Goal: Communication & Community: Answer question/provide support

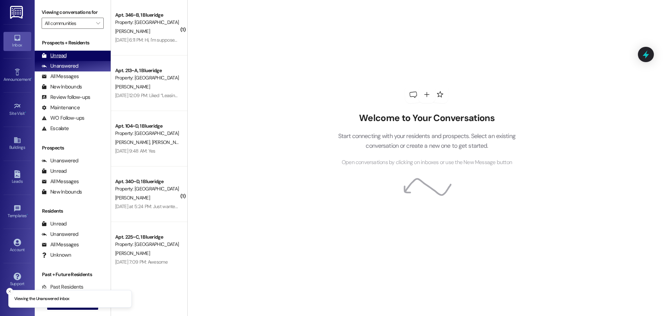
click at [58, 56] on div "Unread" at bounding box center [54, 55] width 25 height 7
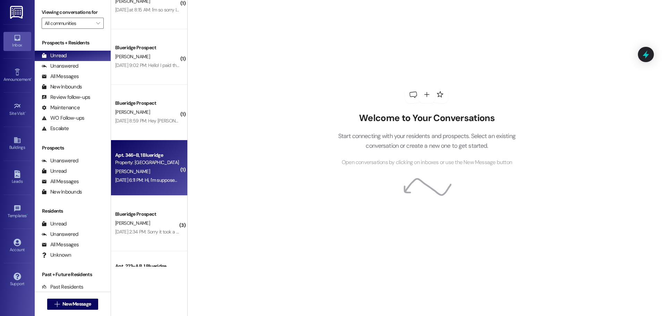
scroll to position [139, 0]
click at [133, 171] on div "[PERSON_NAME]" at bounding box center [147, 170] width 66 height 9
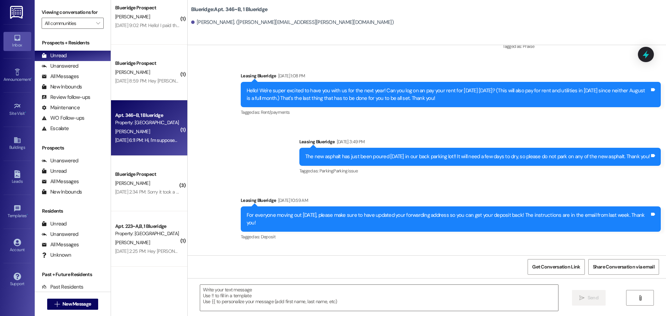
scroll to position [233, 0]
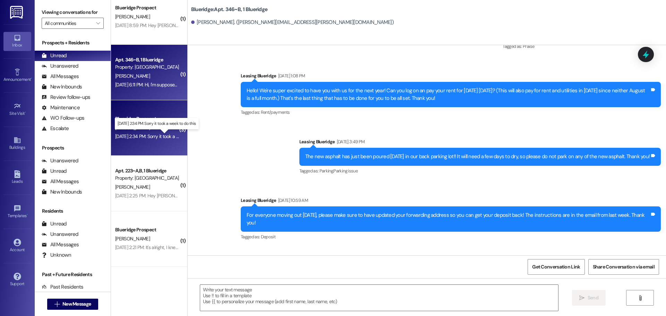
click at [160, 136] on div "Aug 16, 2025 at 2:34 PM: Sorry it took a week to do this Aug 16, 2025 at 2:34 P…" at bounding box center [161, 136] width 92 height 6
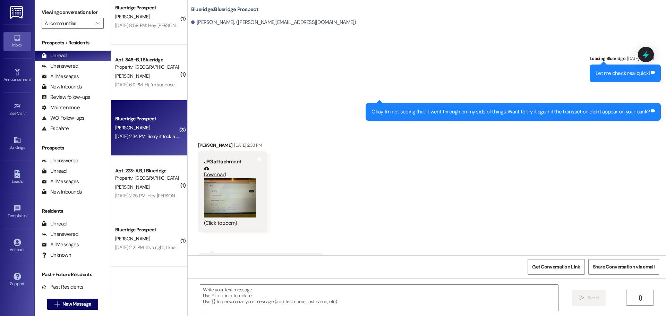
scroll to position [2061, 0]
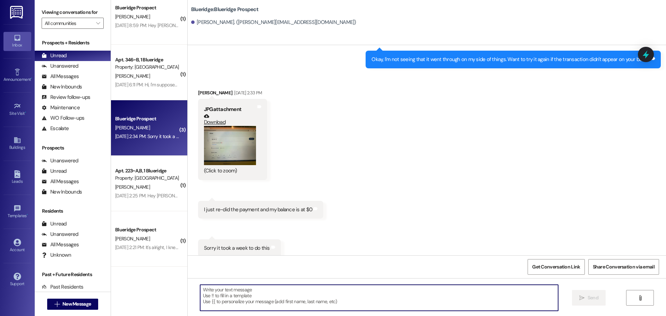
click at [315, 298] on textarea at bounding box center [379, 298] width 358 height 26
type textarea "No worries! Thank you so much!"
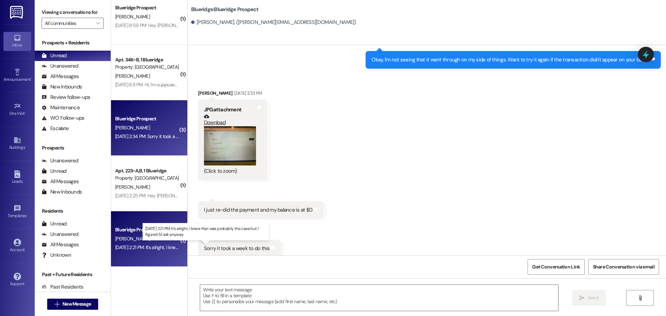
click at [138, 247] on div "Aug 16, 2025 at 2:21 PM: It's alright, I knew that was probably the case but I …" at bounding box center [203, 247] width 177 height 6
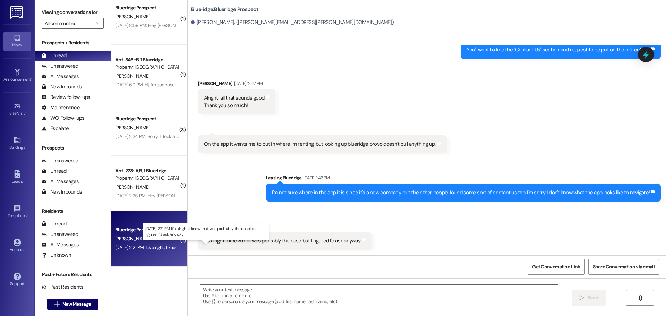
scroll to position [532, 0]
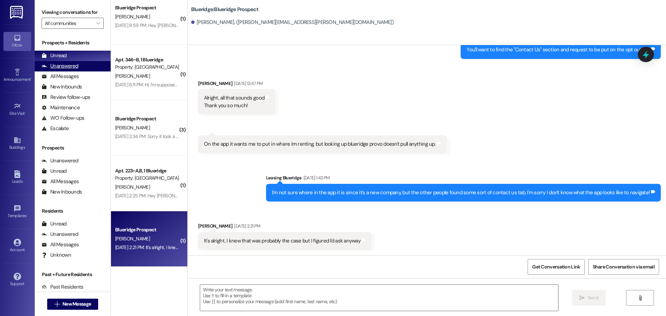
click at [63, 65] on div "Unanswered" at bounding box center [60, 65] width 37 height 7
click at [66, 56] on div "Unread" at bounding box center [54, 55] width 25 height 7
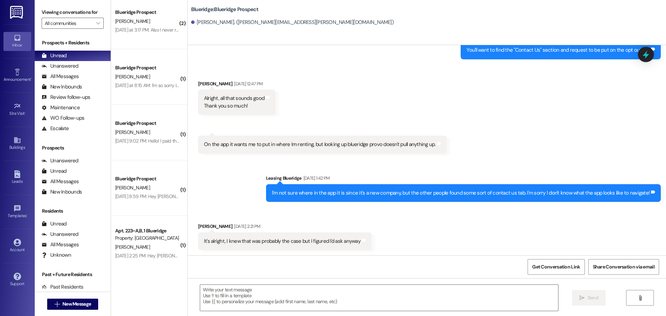
scroll to position [66, 0]
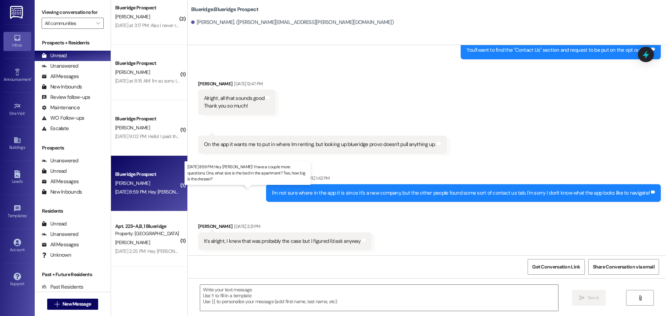
click at [152, 191] on div "Aug 16, 2025 at 8:59 PM: Hey Ian! I have a couple more questions. One, what siz…" at bounding box center [259, 192] width 289 height 6
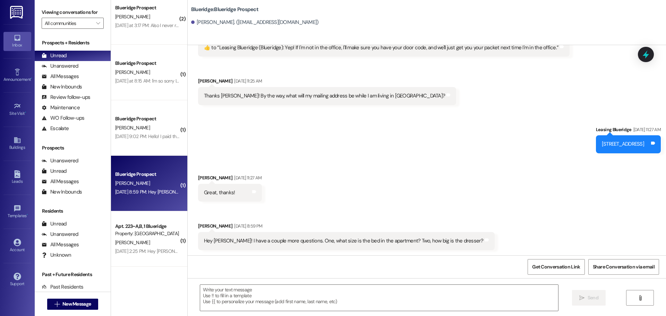
scroll to position [927, 0]
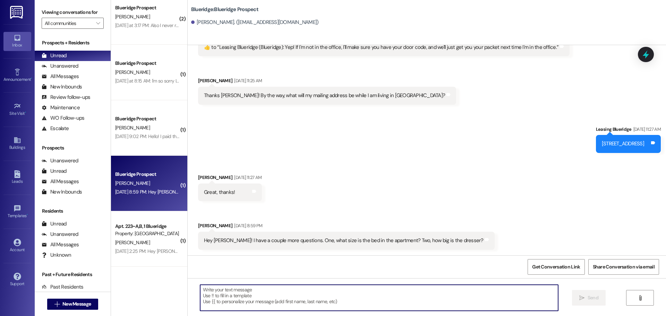
click at [381, 298] on textarea at bounding box center [379, 298] width 358 height 26
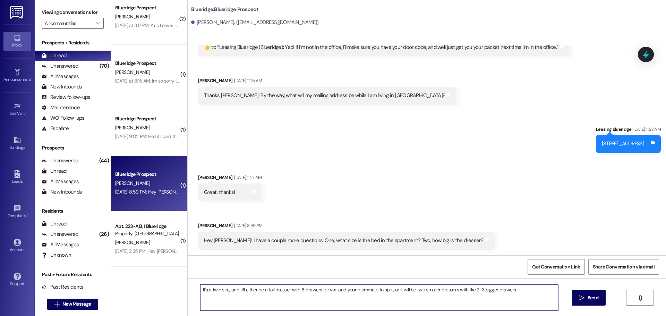
type textarea "It's a twin size, and it'll either be a tall dresser with 6 drawers for you and…"
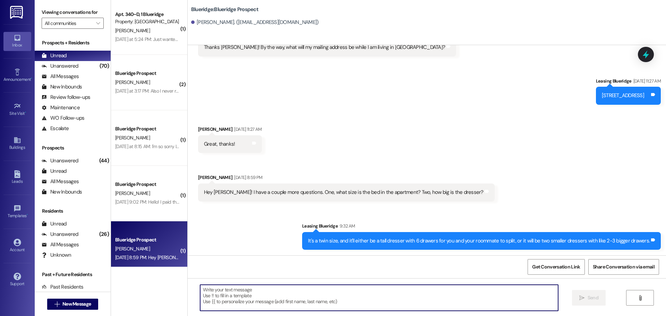
scroll to position [0, 0]
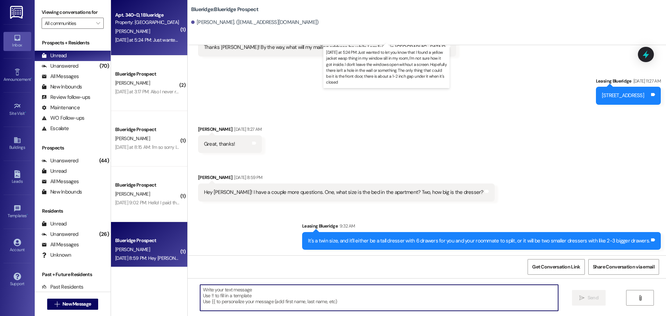
click at [164, 37] on div "Yesterday at 5:24 PM: Just wanted to let you know that I found a yellow jacket …" at bounding box center [462, 40] width 694 height 6
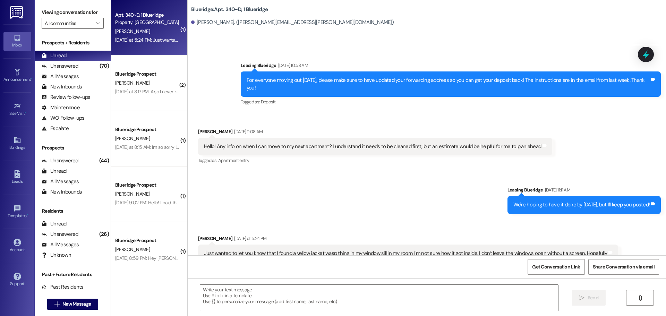
scroll to position [6385, 0]
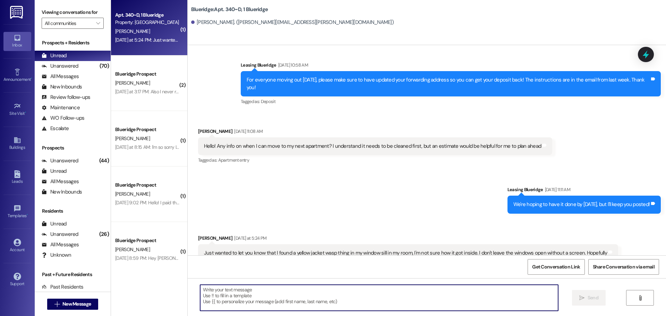
click at [321, 293] on textarea at bounding box center [379, 298] width 358 height 26
click at [400, 294] on textarea at bounding box center [379, 298] width 358 height 26
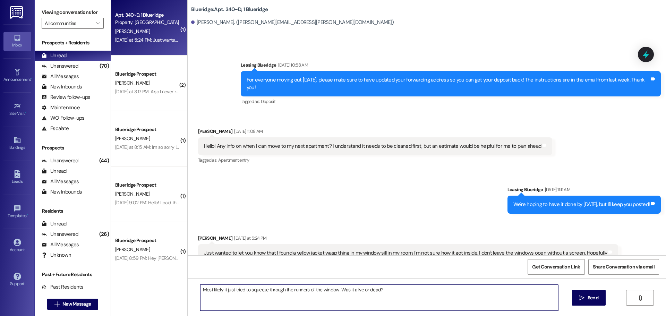
type textarea "Most likely it just tried to squeeze through the runners of the window. Was it …"
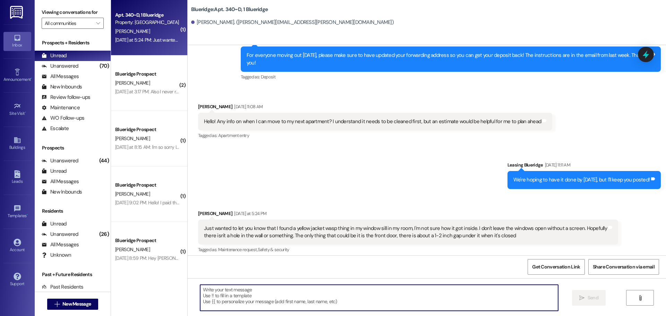
scroll to position [6434, 0]
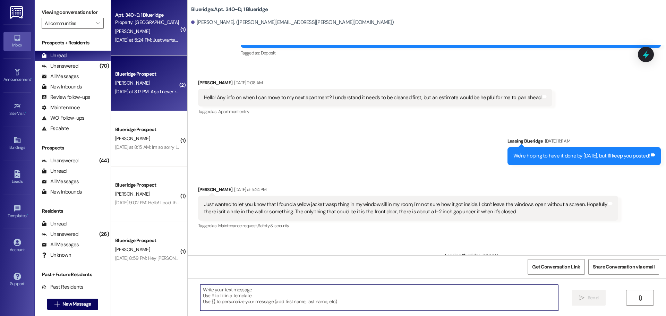
click at [125, 72] on div "Blueridge Prospect" at bounding box center [147, 73] width 64 height 7
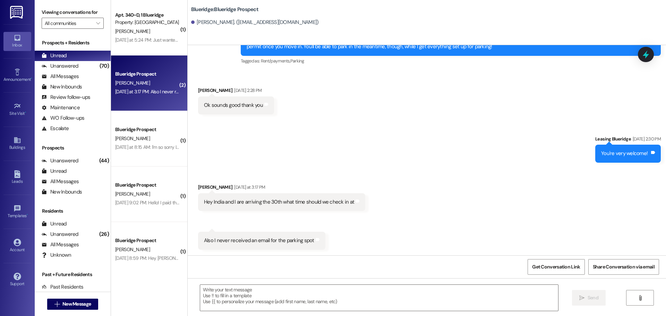
scroll to position [1737, 0]
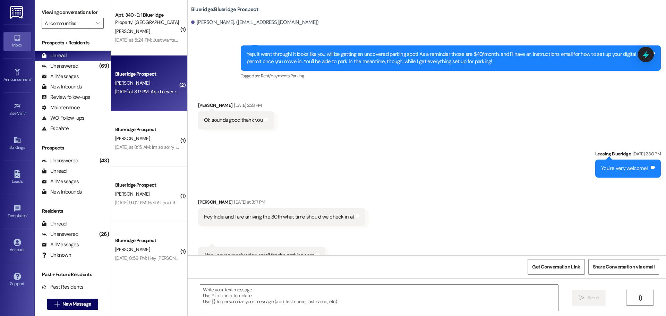
click at [318, 315] on div " Send " at bounding box center [427, 304] width 478 height 52
click at [326, 304] on textarea at bounding box center [379, 298] width 358 height 26
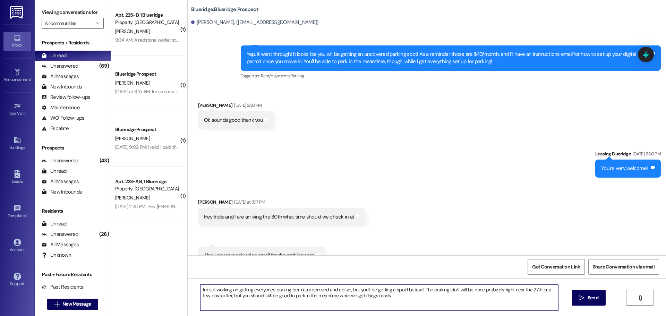
type textarea "I'm still working on getting everyone's parking permits approved and active, bu…"
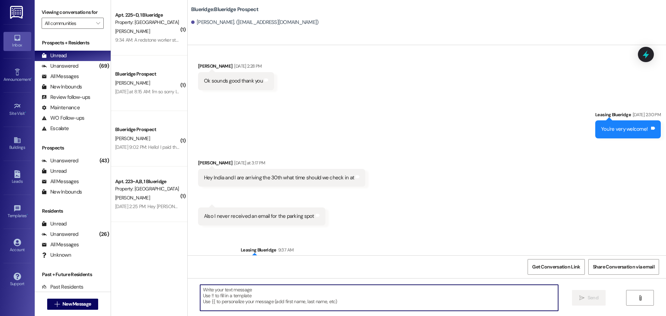
scroll to position [1793, 0]
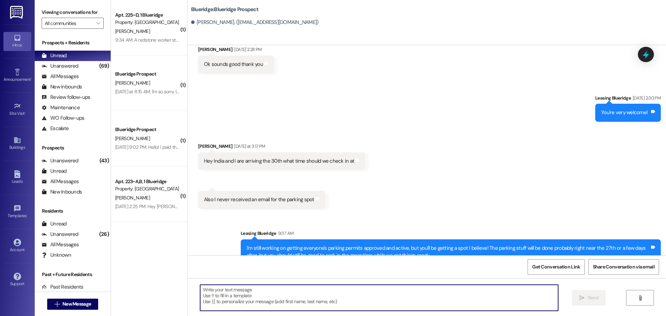
click at [340, 292] on textarea at bounding box center [379, 298] width 358 height 26
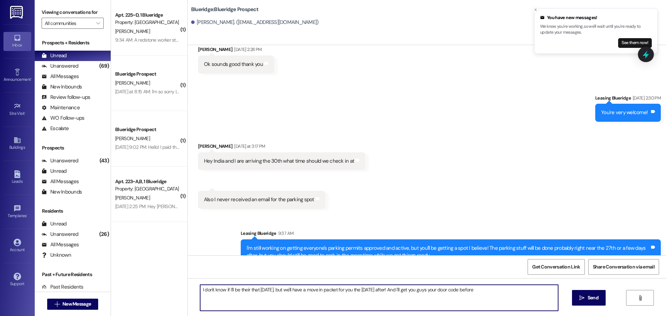
type textarea "I don't know if I'll be their that Saturday, but we'll have a move in packet fo…"
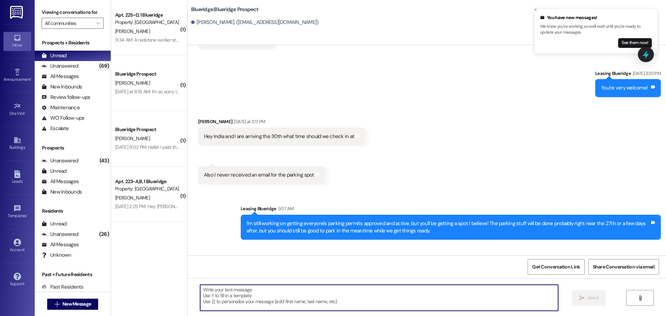
scroll to position [1841, 0]
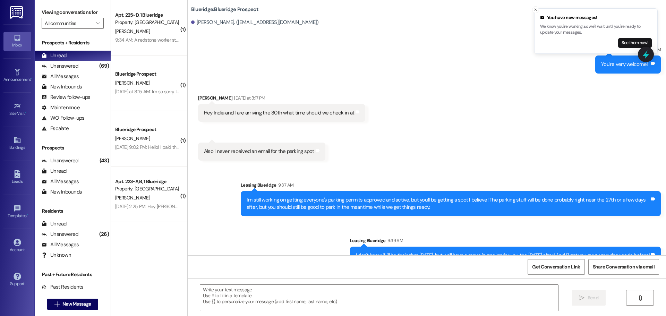
click at [632, 137] on div "Received via SMS Sydney Jorgensen Yesterday at 3:17 PM Hey India and I are arri…" at bounding box center [427, 122] width 478 height 87
click at [79, 67] on div "Unanswered (69)" at bounding box center [73, 66] width 76 height 10
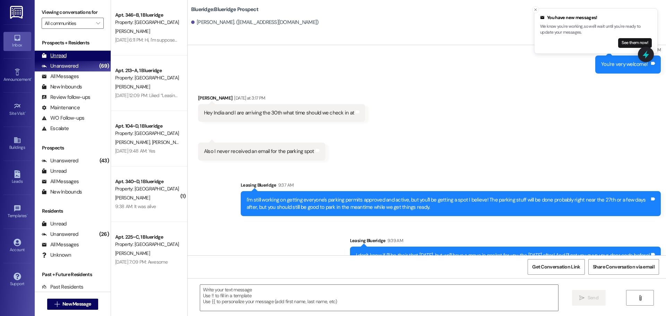
click at [78, 55] on div "Unread (0)" at bounding box center [73, 56] width 76 height 10
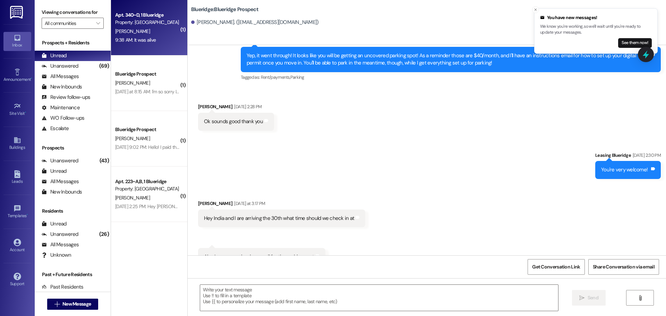
click at [147, 41] on div "9:38 AM: It was alive 9:38 AM: It was alive" at bounding box center [135, 40] width 41 height 6
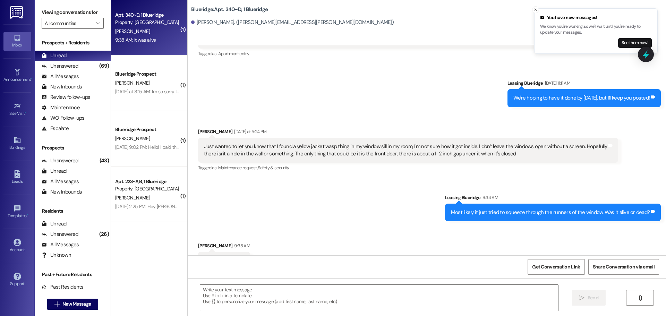
scroll to position [6492, 0]
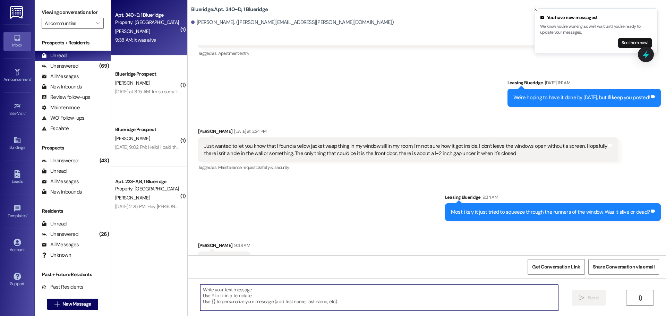
click at [308, 293] on textarea at bounding box center [379, 298] width 358 height 26
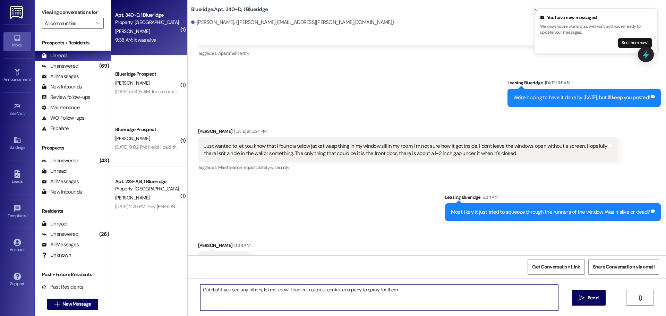
type textarea "Gotcha! If you see any others, let me know! I can call our pest control company…"
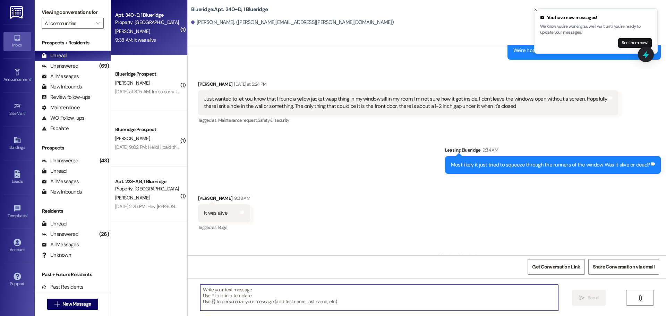
scroll to position [6541, 0]
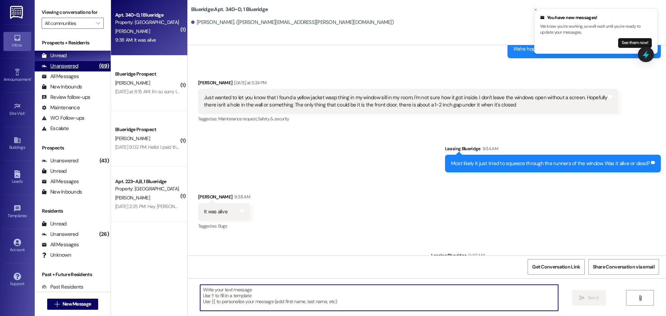
click at [75, 65] on div "Unanswered" at bounding box center [60, 65] width 37 height 7
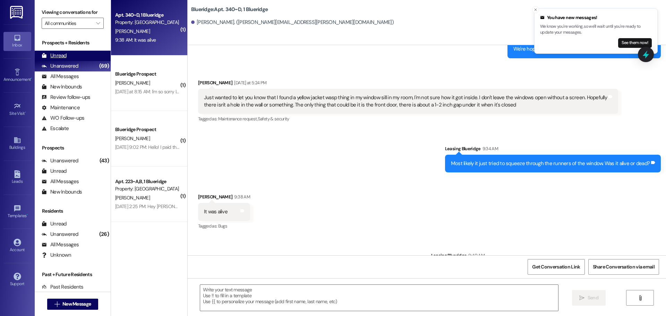
click at [79, 57] on div "Unread (0)" at bounding box center [73, 56] width 76 height 10
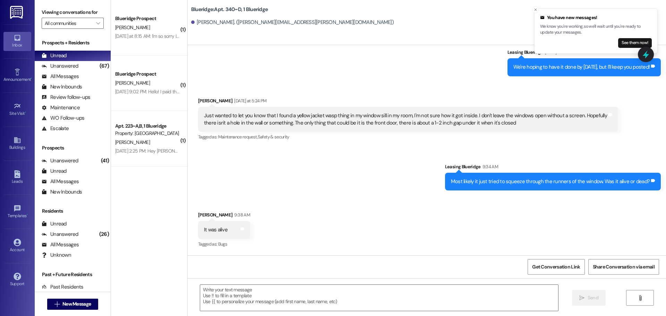
scroll to position [6551, 0]
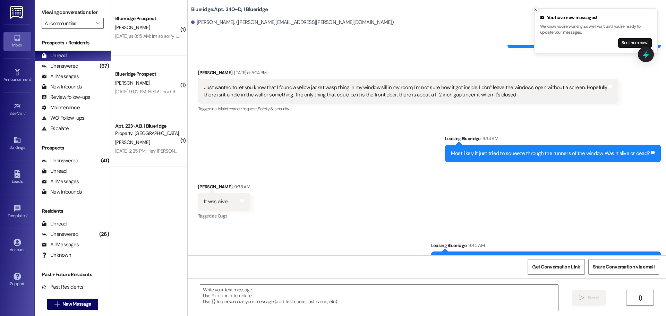
click at [535, 9] on line "Close toast" at bounding box center [536, 10] width 2 height 2
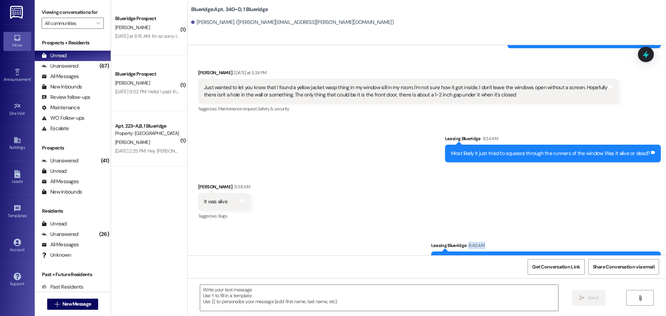
drag, startPoint x: 663, startPoint y: 217, endPoint x: 418, endPoint y: 239, distance: 245.5
click at [419, 241] on div "Sent via SMS Leasing Blueridge 9:40 AM Gotcha! If you see any others, let me kn…" at bounding box center [427, 255] width 478 height 59
click at [416, 226] on div "Sent via SMS Leasing Blueridge 9:40 AM Gotcha! If you see any others, let me kn…" at bounding box center [427, 255] width 478 height 59
drag, startPoint x: 418, startPoint y: 207, endPoint x: 519, endPoint y: 244, distance: 107.6
click at [519, 247] on div "Sent via SMS Leasing Blueridge 9:40 AM Gotcha! If you see any others, let me kn…" at bounding box center [427, 255] width 478 height 59
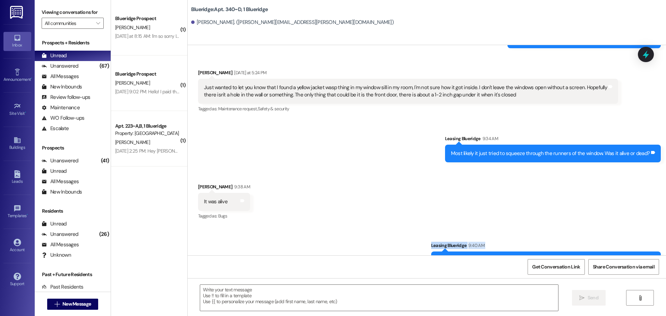
click at [519, 269] on div "Tagged as: Pest control Click to highlight conversations about Pest control" at bounding box center [546, 274] width 230 height 10
drag, startPoint x: 519, startPoint y: 242, endPoint x: 393, endPoint y: 205, distance: 131.8
click at [393, 226] on div "Sent via SMS Leasing Blueridge 9:40 AM Gotcha! If you see any others, let me kn…" at bounding box center [427, 255] width 478 height 59
drag, startPoint x: 542, startPoint y: 137, endPoint x: 435, endPoint y: 97, distance: 114.5
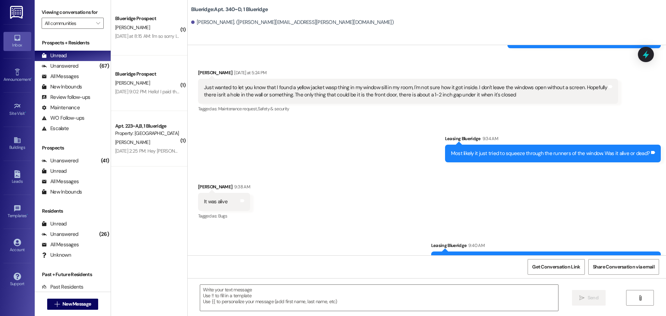
click at [435, 97] on div "Sent via SMS Leasing Blueridge Mar 24, 2025 at 1:57 PM Hey, this is Ian from Bl…" at bounding box center [427, 150] width 478 height 210
click at [435, 119] on div "Sent via SMS Leasing Blueridge 9:34 AM Most likely it just tried to squeeze thr…" at bounding box center [427, 143] width 478 height 48
drag, startPoint x: 236, startPoint y: 191, endPoint x: 190, endPoint y: 150, distance: 61.2
click at [193, 178] on div "Received via SMS Luke Bacigalupi 9:38 AM It was alive Tags and notes Tagged as:…" at bounding box center [224, 202] width 62 height 48
click at [215, 119] on div "Sent via SMS Leasing Blueridge 9:34 AM Most likely it just tried to squeeze thr…" at bounding box center [427, 143] width 478 height 48
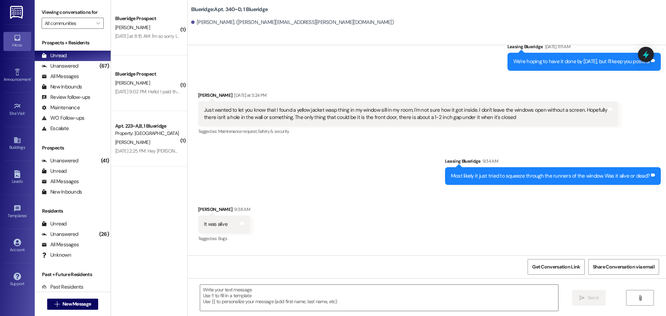
scroll to position [6516, 0]
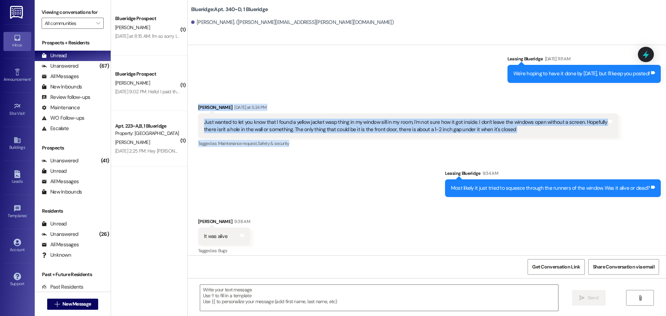
drag, startPoint x: 261, startPoint y: 100, endPoint x: 191, endPoint y: 67, distance: 77.7
click at [191, 88] on div "Received via SMS Luke Bacigalupi Yesterday at 5:24 PM Just wanted to let you kn…" at bounding box center [427, 121] width 478 height 66
click at [468, 88] on div "Received via SMS Luke Bacigalupi Yesterday at 5:24 PM Just wanted to let you kn…" at bounding box center [427, 121] width 478 height 66
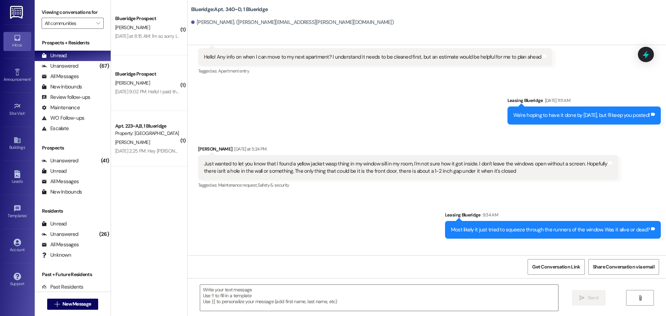
scroll to position [6412, 0]
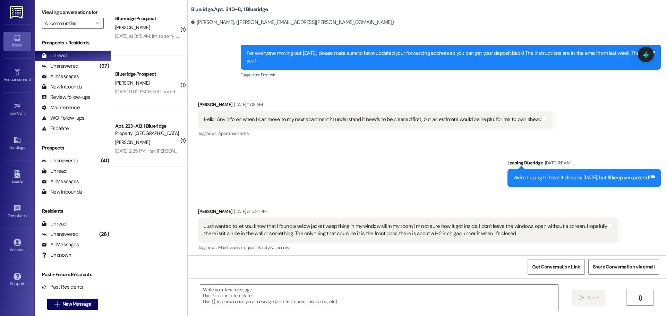
drag, startPoint x: 643, startPoint y: 161, endPoint x: 505, endPoint y: 131, distance: 141.6
click at [505, 131] on div "Sent via SMS Leasing Blueridge Mar 24, 2025 at 1:57 PM Hey, this is Ian from Bl…" at bounding box center [427, 150] width 478 height 210
click at [585, 192] on div "Received via SMS Luke Bacigalupi Yesterday at 5:24 PM Just wanted to let you kn…" at bounding box center [427, 225] width 478 height 66
click at [622, 192] on div "Received via SMS Luke Bacigalupi Yesterday at 5:24 PM Just wanted to let you kn…" at bounding box center [427, 225] width 478 height 66
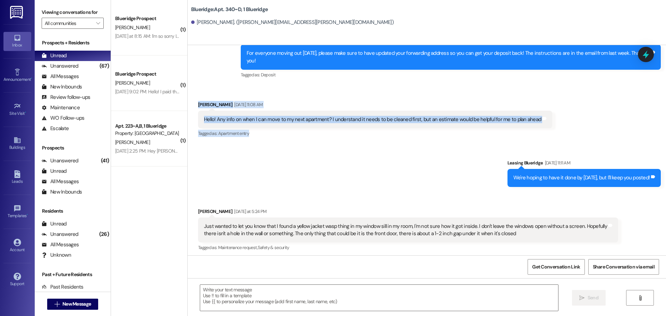
drag, startPoint x: 535, startPoint y: 106, endPoint x: 191, endPoint y: 59, distance: 347.0
click at [191, 85] on div "Received via SMS Luke Bacigalupi Aug 15, 2025 at 11:08 AM Hello! Any info on wh…" at bounding box center [427, 114] width 478 height 59
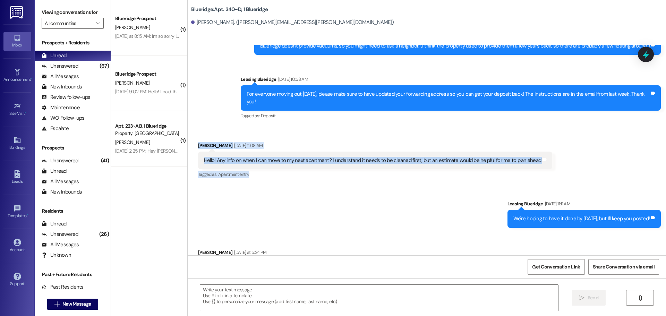
scroll to position [6308, 0]
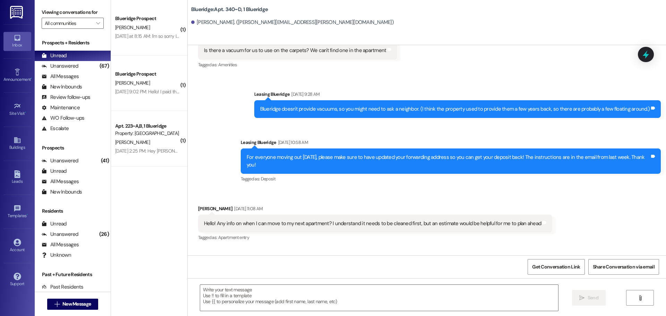
click at [367, 159] on div "Announcement, sent via SMS Leasing Blueridge Aug 13, 2025 at 10:58 AM For every…" at bounding box center [451, 162] width 430 height 56
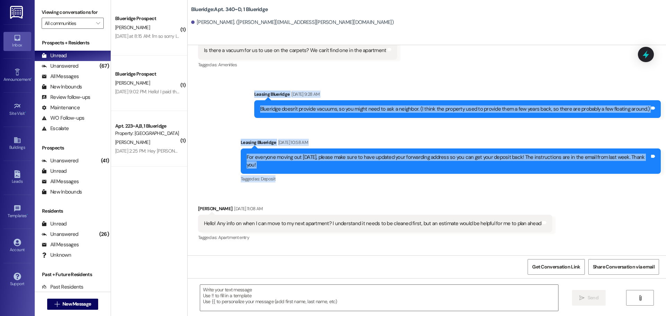
drag, startPoint x: 649, startPoint y: 150, endPoint x: 249, endPoint y: 71, distance: 408.0
click at [249, 75] on div "Sent via SMS Leasing Blueridge Aug 13, 2025 at 9:28 AM Blueridge doesn't provid…" at bounding box center [427, 132] width 478 height 114
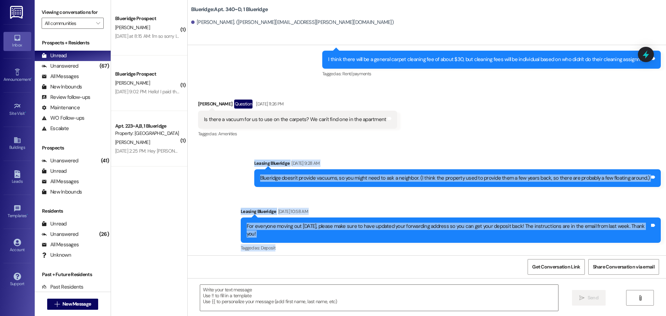
scroll to position [6239, 0]
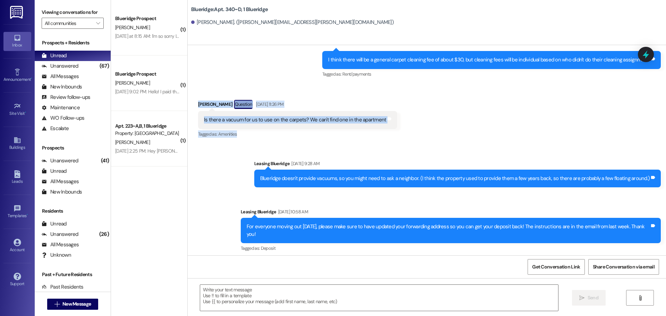
drag, startPoint x: 246, startPoint y: 115, endPoint x: 189, endPoint y: 79, distance: 66.9
click at [193, 95] on div "Received via SMS Luke Bacigalupi Question Aug 12, 2025 at 11:26 PM Is there a v…" at bounding box center [298, 120] width 210 height 50
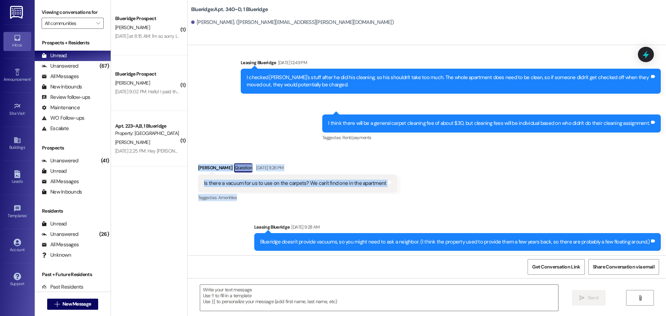
scroll to position [6169, 0]
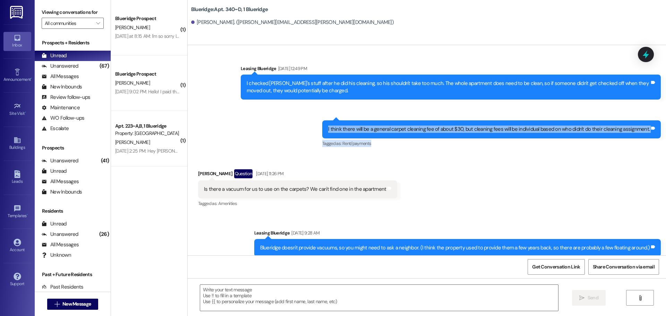
drag, startPoint x: 383, startPoint y: 125, endPoint x: 306, endPoint y: 97, distance: 82.0
click at [307, 97] on div "Sent via SMS Leasing Blueridge Aug 12, 2025 at 12:49 PM I checked Christian's s…" at bounding box center [427, 101] width 478 height 105
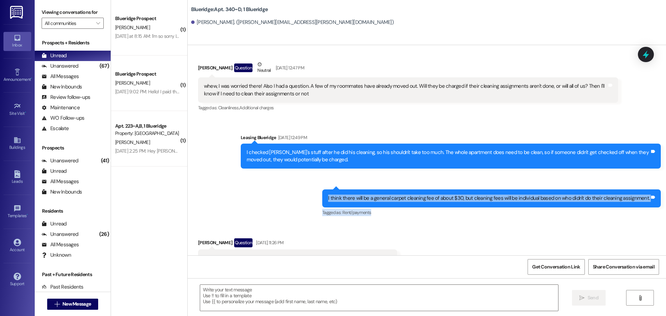
scroll to position [6100, 0]
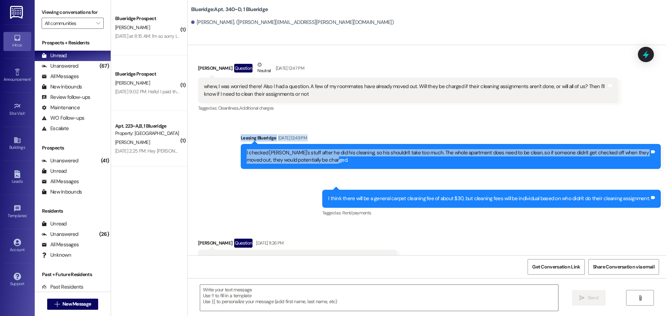
drag, startPoint x: 324, startPoint y: 147, endPoint x: 232, endPoint y: 114, distance: 97.7
click at [236, 129] on div "Sent via SMS Leasing Blueridge Aug 12, 2025 at 12:49 PM I checked Christian's s…" at bounding box center [451, 151] width 430 height 45
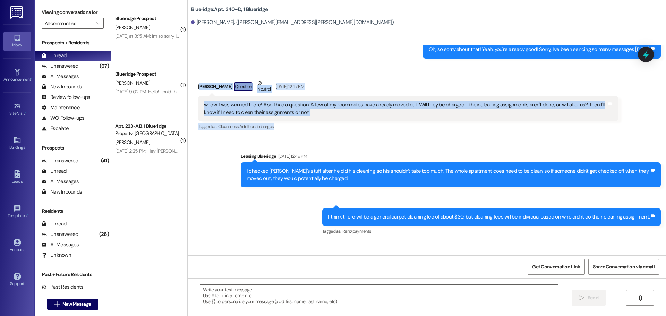
scroll to position [6065, 0]
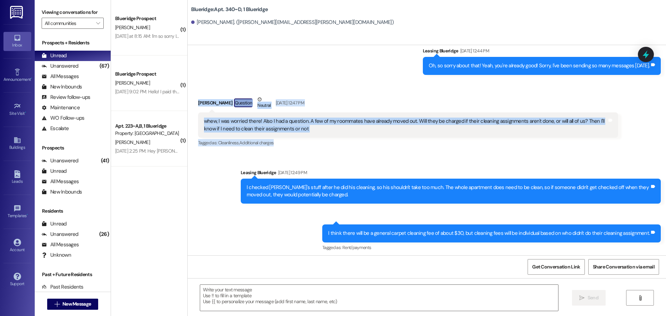
drag, startPoint x: 293, startPoint y: 92, endPoint x: 189, endPoint y: 79, distance: 104.9
click at [193, 91] on div "Received via SMS Luke Bacigalupi Question Neutral Aug 12, 2025 at 12:47 PM whew…" at bounding box center [408, 122] width 430 height 63
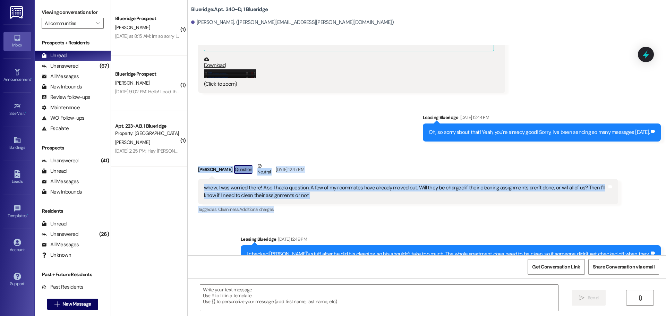
scroll to position [5996, 0]
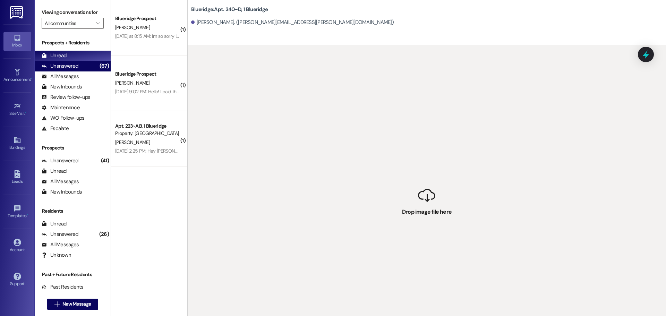
click at [82, 62] on div "Unanswered (67)" at bounding box center [73, 66] width 76 height 10
click at [81, 57] on div "Unread (0)" at bounding box center [73, 56] width 76 height 10
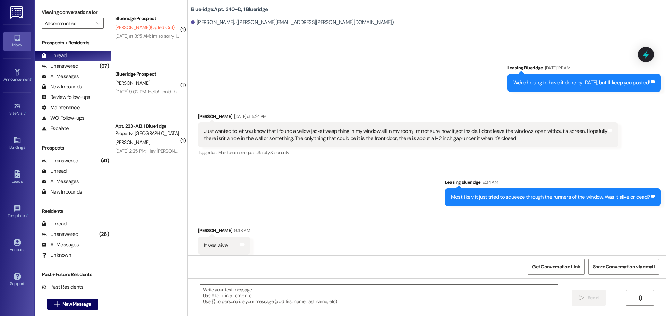
scroll to position [6492, 0]
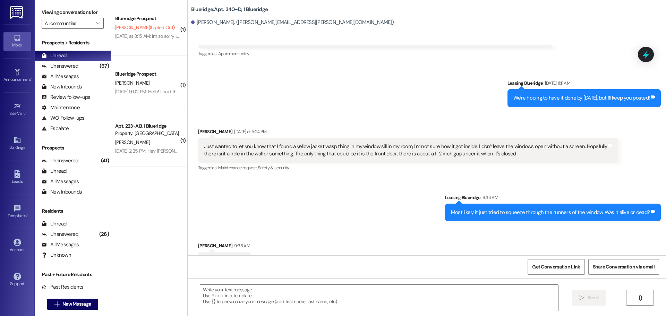
click at [328, 178] on div "Sent via SMS Leasing Blueridge 9:34 AM Most likely it just tried to squeeze thr…" at bounding box center [427, 202] width 478 height 48
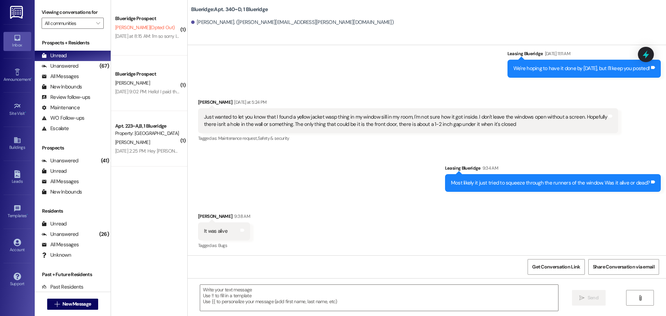
scroll to position [6551, 0]
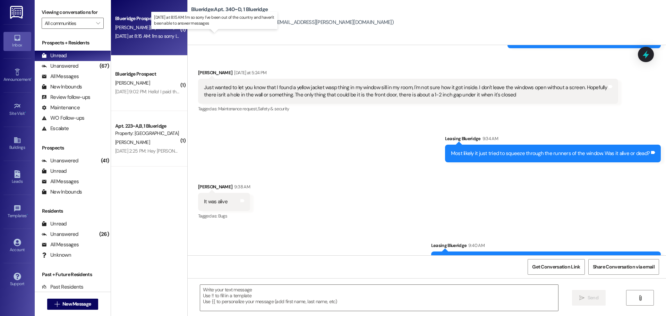
click at [155, 37] on div "Yesterday at 8:15 AM: I'm so sorry I've been out of the country and haven't bee…" at bounding box center [217, 36] width 204 height 6
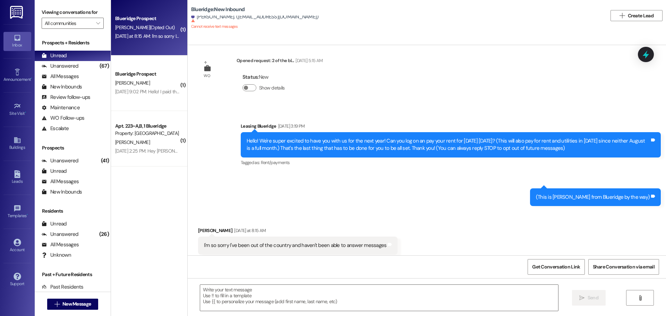
scroll to position [14, 0]
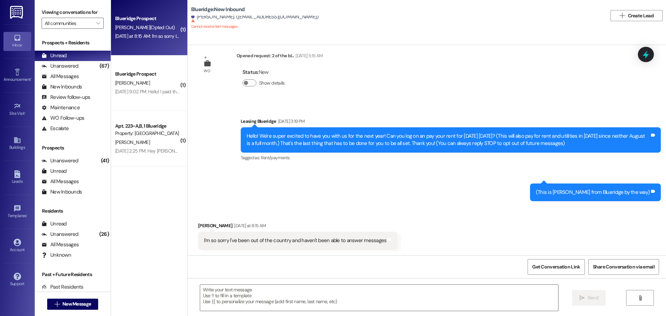
click at [217, 113] on div "Sent via SMS Leasing Blueridge Aug 11, 2025 at 3:19 PM Hello! We're super excit…" at bounding box center [427, 154] width 478 height 105
click at [69, 70] on div "Unanswered (67)" at bounding box center [73, 66] width 76 height 10
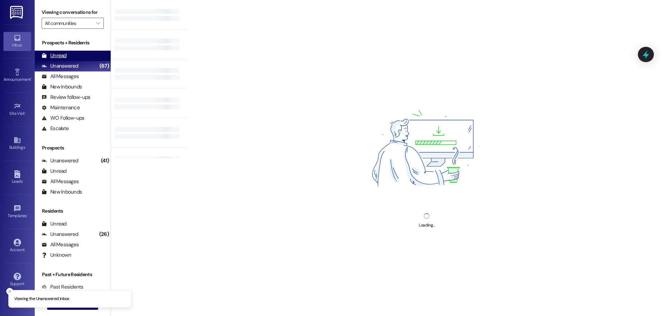
click at [70, 58] on div "Unread (0)" at bounding box center [73, 56] width 76 height 10
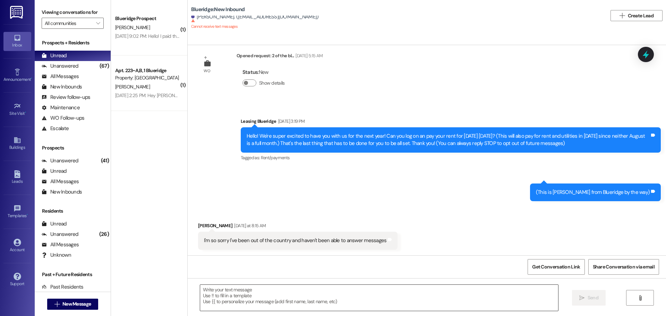
click at [387, 297] on textarea at bounding box center [379, 298] width 358 height 26
click at [540, 99] on div "WO Opened request: 2 of the bl... Aug 19, 2023 at 5:15 AM Status : New Show det…" at bounding box center [427, 150] width 478 height 210
click at [389, 184] on div "Sent via SMS Leasing Blueridge Aug 11, 2025 at 3:19 PM Hello! We're super excit…" at bounding box center [427, 154] width 478 height 105
click at [449, 224] on div "Received via SMS Katherine Dinkelman Yesterday at 8:15 AM I'm so sorry I've bee…" at bounding box center [427, 230] width 478 height 48
click at [368, 62] on div "WO Opened request: 2 of the bl... Aug 19, 2023 at 5:15 AM Status : New Show det…" at bounding box center [427, 150] width 478 height 210
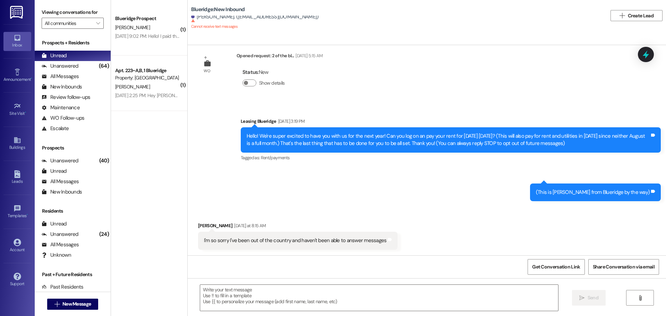
click at [606, 103] on div "Sent via SMS Leasing Blueridge Aug 11, 2025 at 3:19 PM Hello! We're super excit…" at bounding box center [427, 154] width 478 height 105
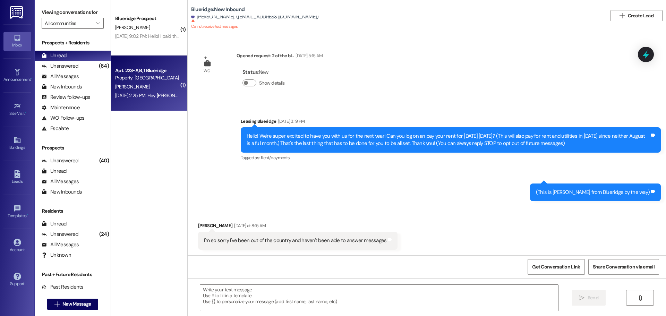
click at [147, 94] on div "Aug 16, 2025 at 2:25 PM: Hey Ian! I know you're busy, but I was just wondering …" at bounding box center [252, 95] width 275 height 6
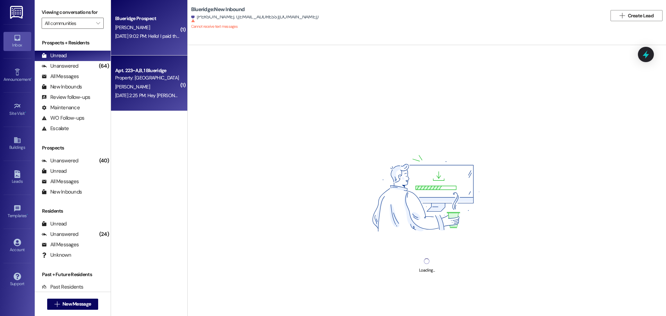
click at [115, 27] on span "M. Flores" at bounding box center [132, 27] width 35 height 6
click at [156, 86] on div "M. Crosbie" at bounding box center [147, 87] width 66 height 9
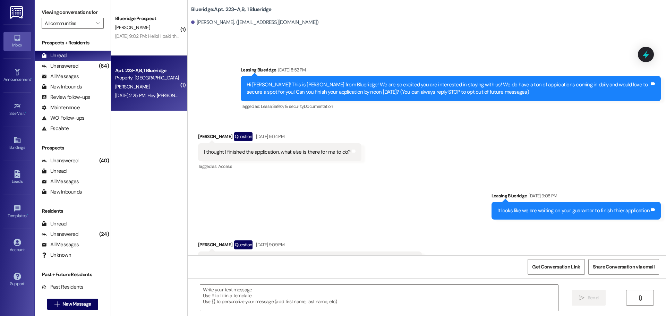
scroll to position [14765, 0]
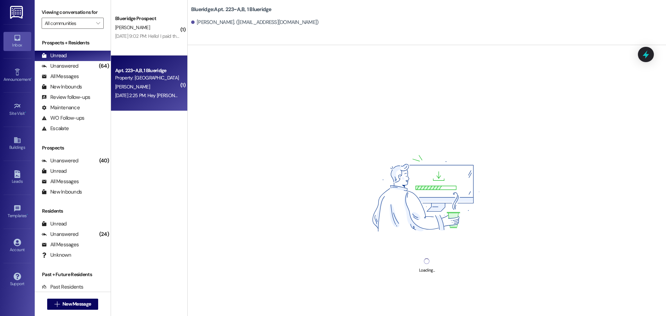
click at [139, 95] on div "Aug 16, 2025 at 2:25 PM: Hey Ian! I know you're busy, but I was just wondering …" at bounding box center [252, 95] width 275 height 6
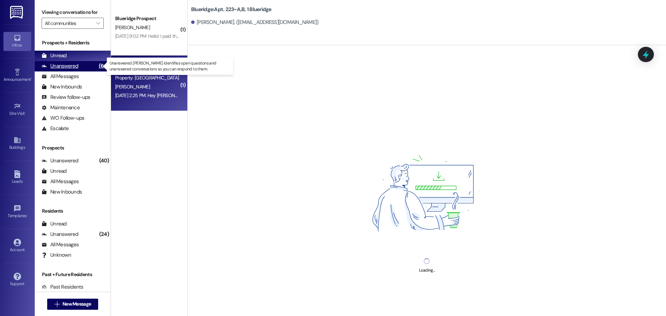
click at [78, 61] on div "Unanswered (64)" at bounding box center [73, 66] width 76 height 10
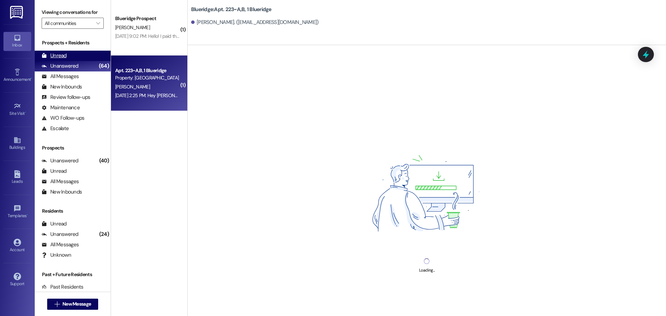
click at [80, 53] on div "Unread (0)" at bounding box center [73, 56] width 76 height 10
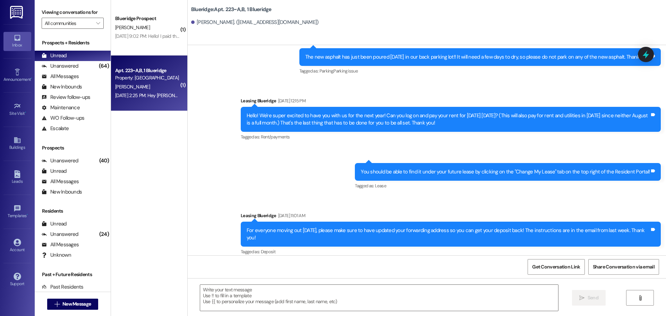
scroll to position [14893, 0]
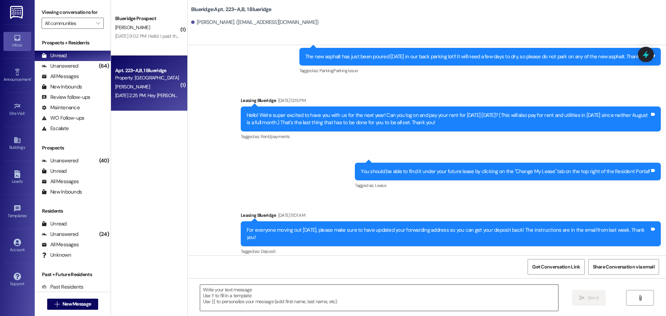
click at [347, 306] on textarea at bounding box center [379, 298] width 358 height 26
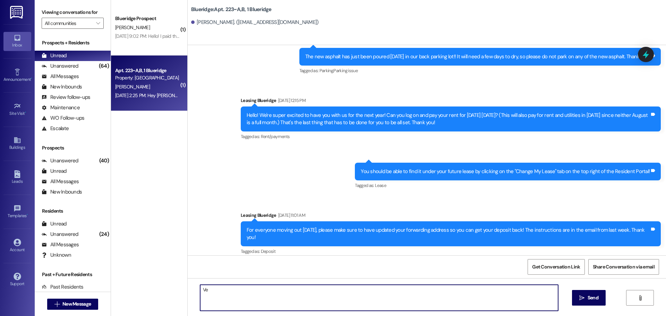
type textarea "V"
type textarea "Y"
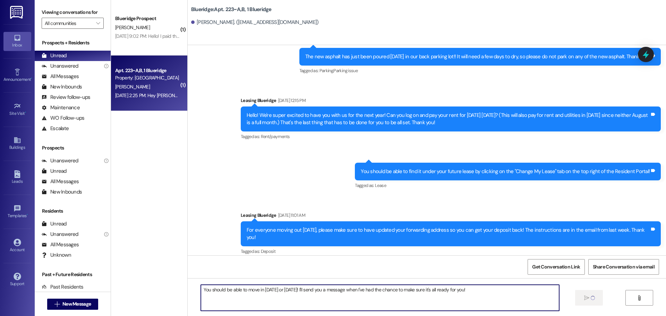
drag, startPoint x: 474, startPoint y: 293, endPoint x: 143, endPoint y: 311, distance: 331.4
click at [143, 311] on div "( 1 ) Blueridge Prospect M. Flores Aug 16, 2025 at 9:02 PM: Hello! I paid the f…" at bounding box center [388, 158] width 555 height 316
type textarea "You should be able to move in today or tomorrow! I'll send you a message when I…"
click at [523, 262] on div "Received via SMS Madeline Crosbie Question Aug 16, 2025 at 2:25 PM Hey Ian! I k…" at bounding box center [427, 292] width 478 height 60
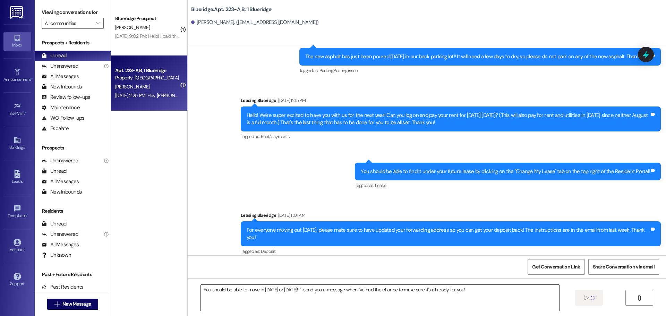
click at [526, 295] on textarea "You should be able to move in today or tomorrow! I'll send you a message when I…" at bounding box center [380, 298] width 358 height 26
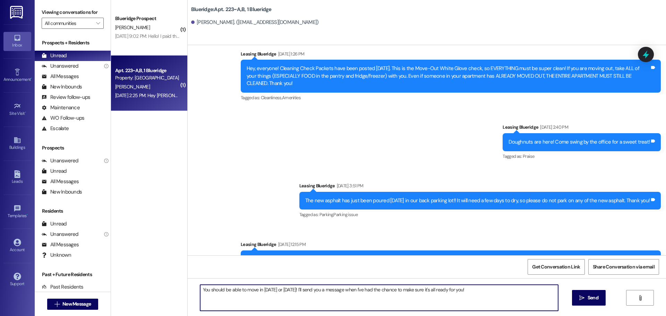
scroll to position [14734, 0]
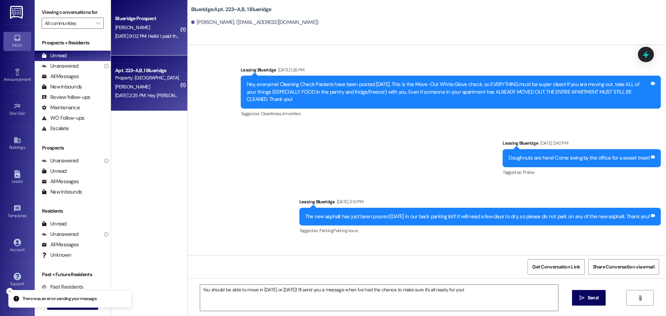
click at [137, 43] on div "Blueridge Prospect M. Flores Aug 16, 2025 at 9:02 PM: Hello! I paid the fee and…" at bounding box center [149, 28] width 76 height 56
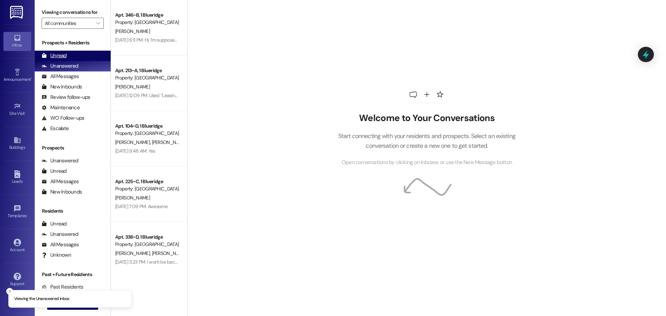
click at [71, 52] on div "Unread (0)" at bounding box center [73, 56] width 76 height 10
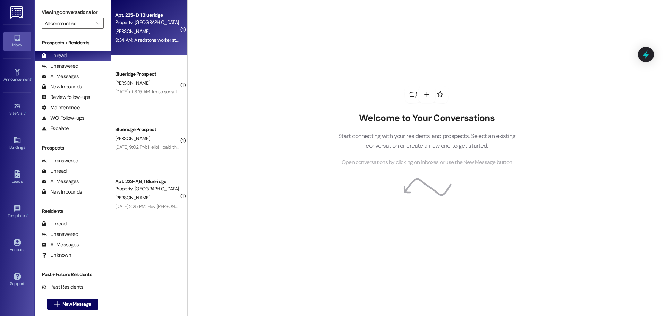
click at [144, 41] on div "9:34 AM: A redstone worker stopped by mentioning something about cleaning. What…" at bounding box center [211, 40] width 193 height 6
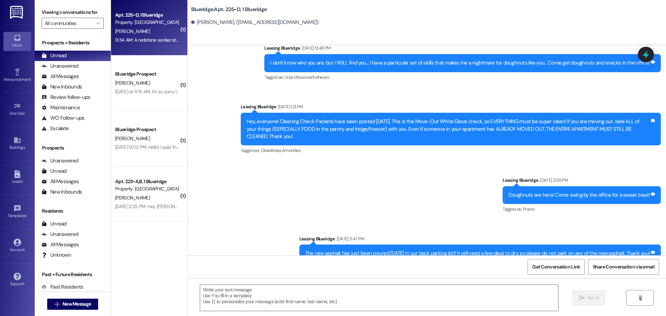
scroll to position [5477, 0]
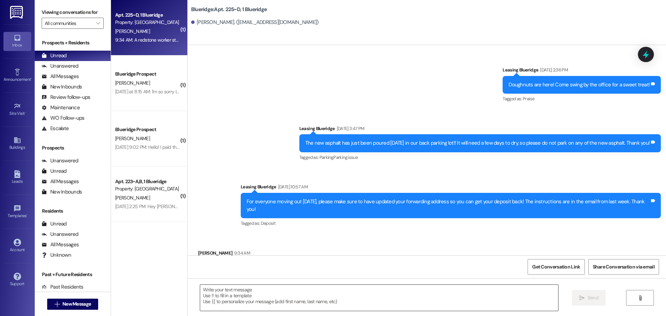
click at [352, 299] on textarea at bounding box center [379, 298] width 358 height 26
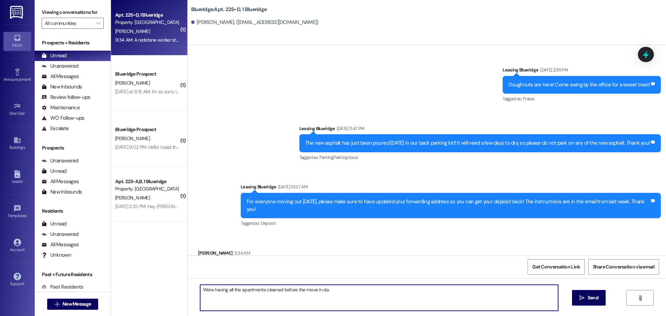
type textarea "We're having all the apartments cleaned before the move in day"
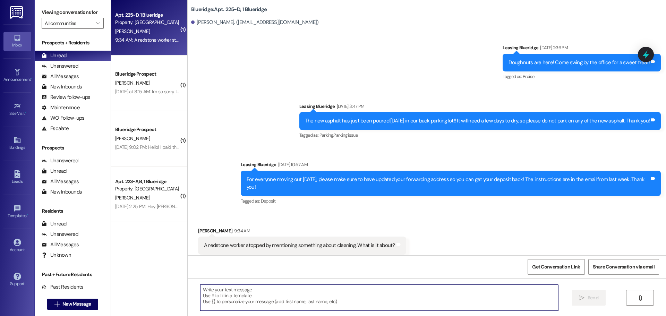
scroll to position [5526, 0]
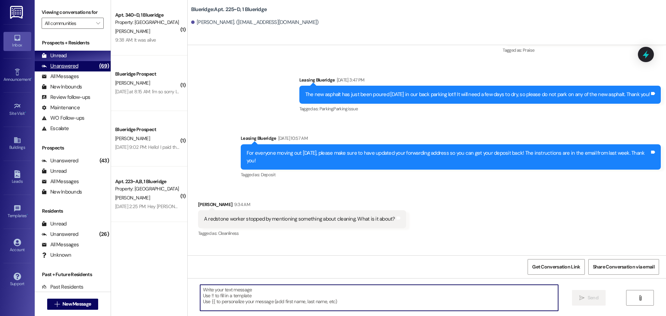
click at [67, 67] on div "Unanswered" at bounding box center [60, 65] width 37 height 7
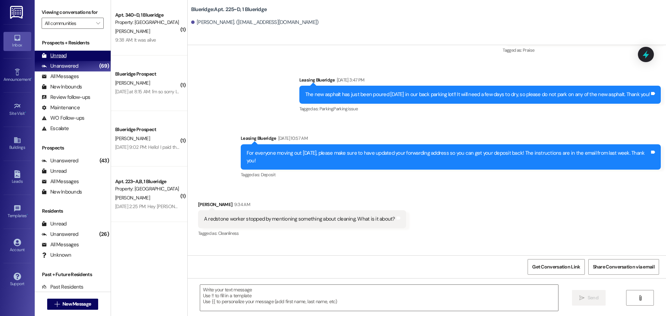
click at [70, 56] on div "Unread (0)" at bounding box center [73, 56] width 76 height 10
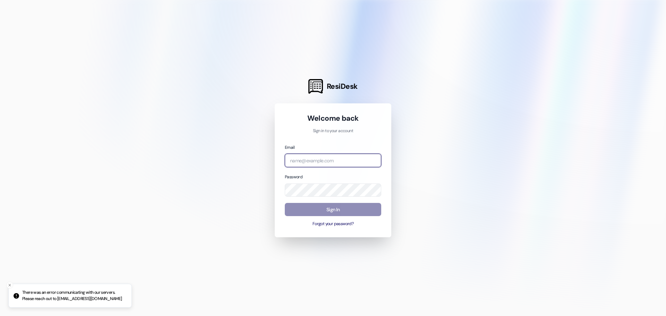
type input "[EMAIL_ADDRESS][DOMAIN_NAME]"
click at [365, 210] on button "Sign In" at bounding box center [333, 210] width 96 height 14
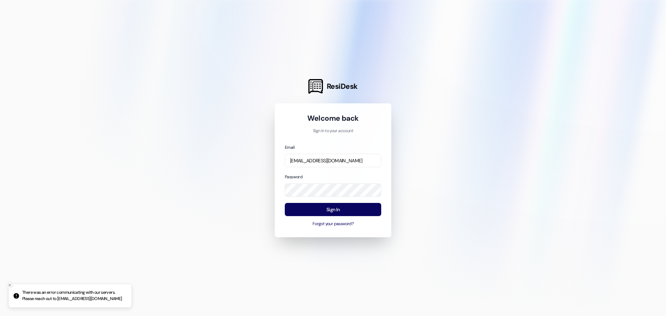
click at [9, 286] on icon "Close toast" at bounding box center [10, 285] width 4 height 4
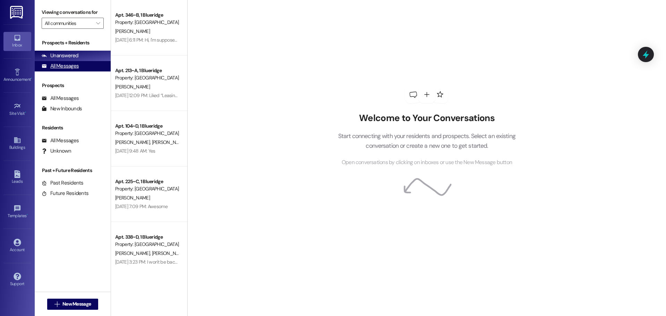
click at [75, 69] on div "All Messages" at bounding box center [60, 65] width 37 height 7
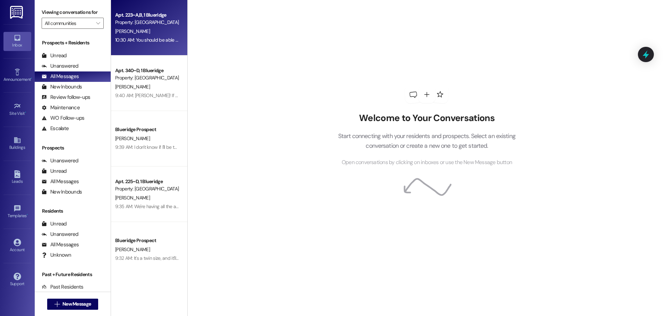
click at [156, 44] on div "10:30 AM: You should be able to move in today or tomorrow! I'll send you a mess…" at bounding box center [147, 40] width 66 height 9
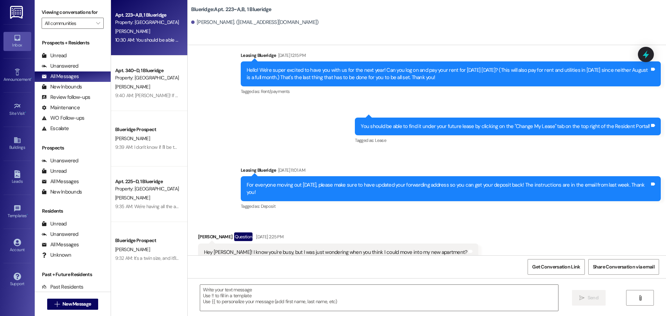
scroll to position [14942, 0]
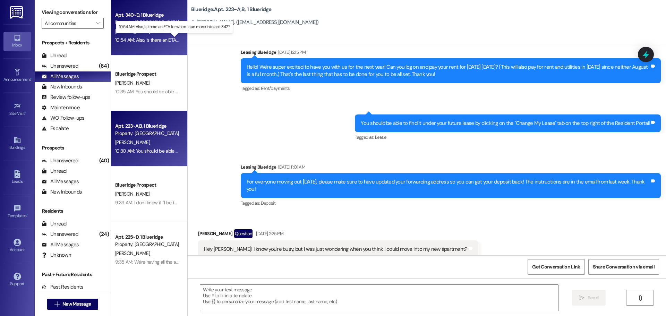
click at [144, 40] on div "10:54 AM: Also, is there an ETA for when I can move into apt 342? 10:54 AM: Als…" at bounding box center [180, 40] width 131 height 6
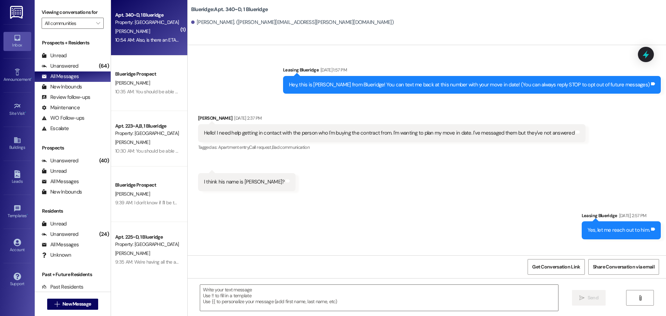
scroll to position [6611, 0]
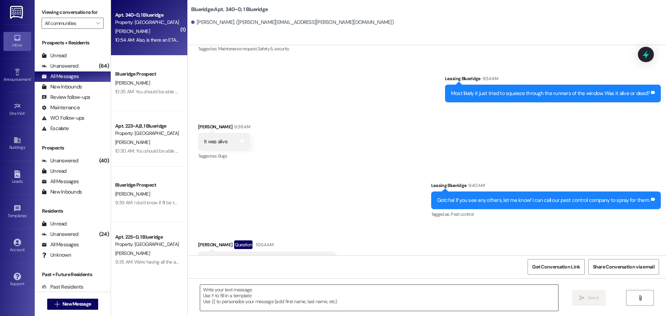
click at [354, 301] on textarea at bounding box center [379, 298] width 358 height 26
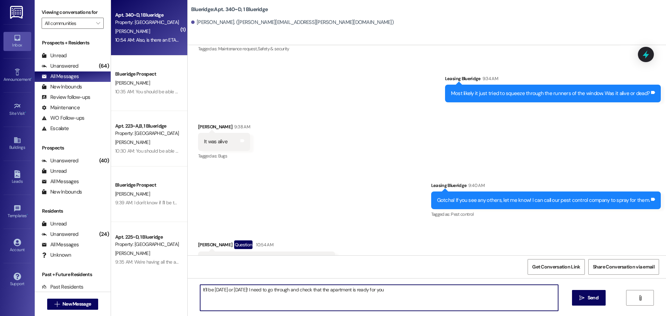
type textarea "It'll be today or tomorrow! I need to go through and check that the apartment i…"
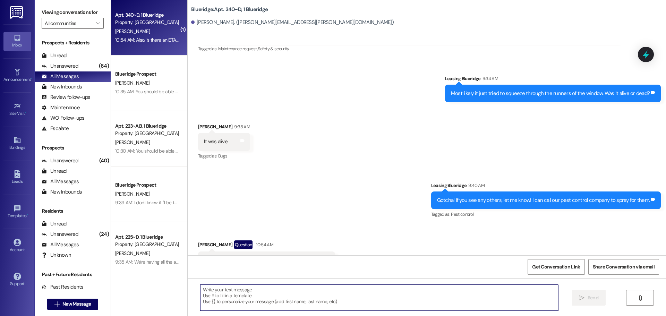
scroll to position [6610, 0]
click at [326, 176] on div "Sent via SMS Leasing Blueridge 9:40 AM Gotcha! If you see any others, let me kn…" at bounding box center [427, 196] width 478 height 59
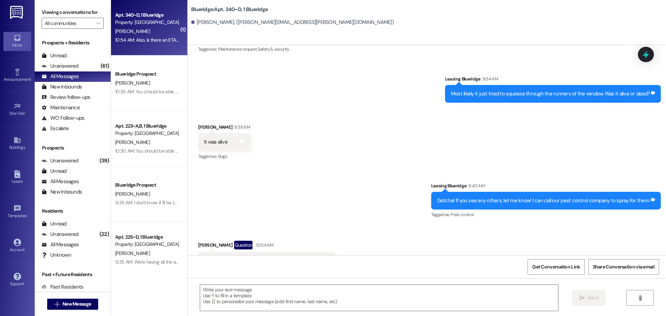
scroll to position [6659, 0]
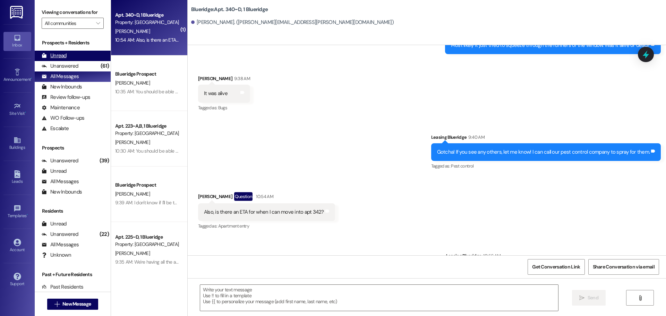
click at [52, 57] on div "Unread" at bounding box center [54, 55] width 25 height 7
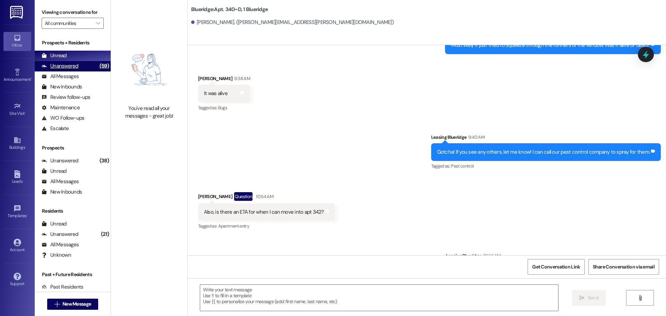
click at [99, 64] on div "(59)" at bounding box center [104, 66] width 13 height 11
click at [100, 57] on div "Unread (0)" at bounding box center [73, 56] width 76 height 10
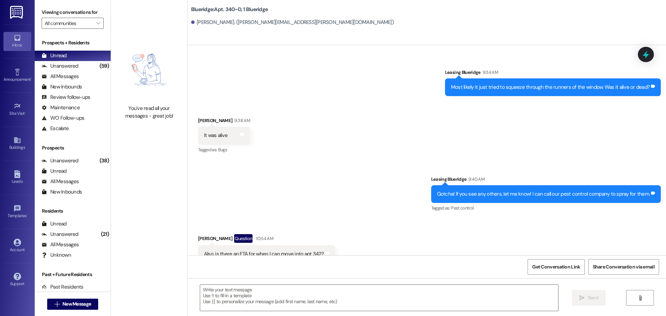
scroll to position [6610, 0]
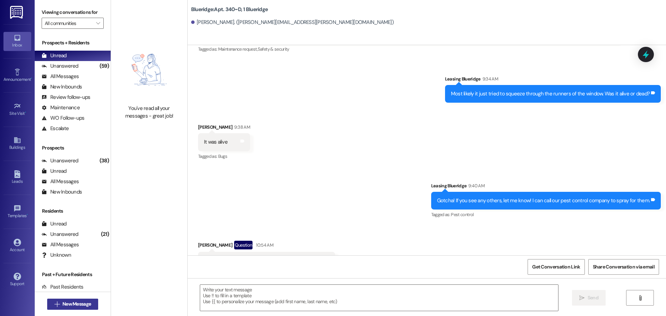
click at [94, 302] on button " New Message" at bounding box center [72, 304] width 51 height 11
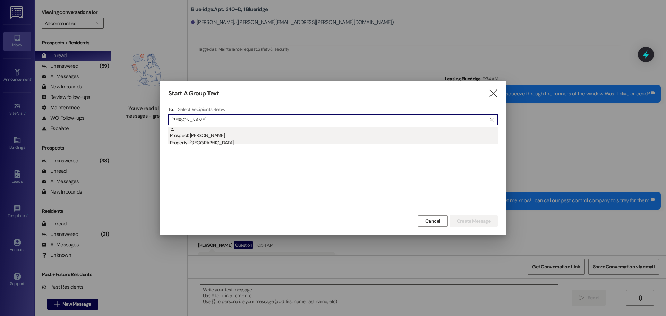
type input "cruz"
drag, startPoint x: 256, startPoint y: 139, endPoint x: 292, endPoint y: 145, distance: 36.0
click at [257, 139] on div "Prospect: Mason Cruz Property: Blueridge" at bounding box center [334, 137] width 328 height 20
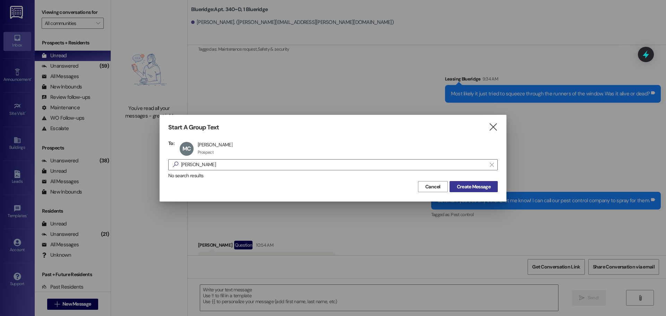
click at [464, 186] on span "Create Message" at bounding box center [474, 186] width 34 height 7
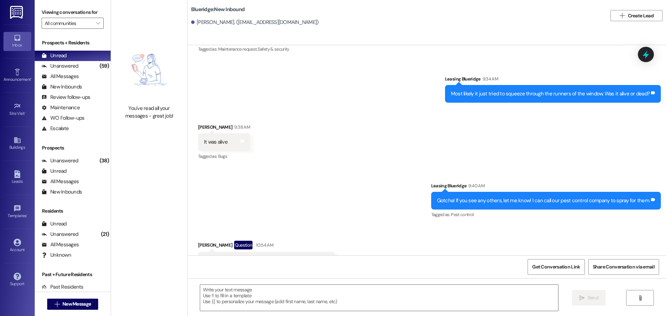
scroll to position [0, 0]
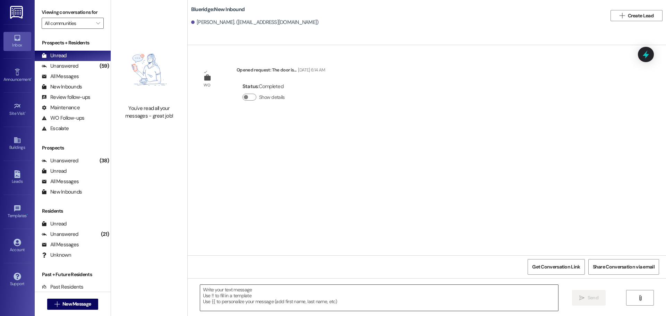
click at [378, 300] on textarea at bounding box center [379, 298] width 358 height 26
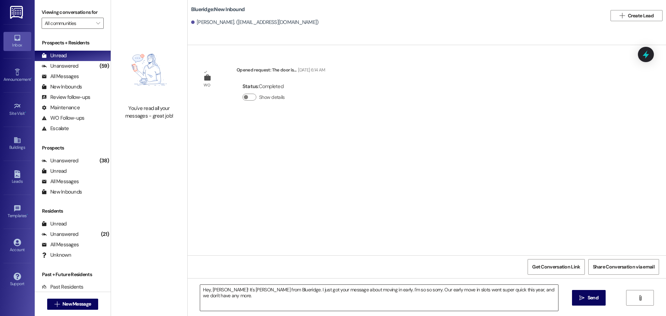
click at [550, 296] on textarea "Hey, Mason! It's Ian from Blueridge. I just got your message about moving in ea…" at bounding box center [379, 298] width 358 height 26
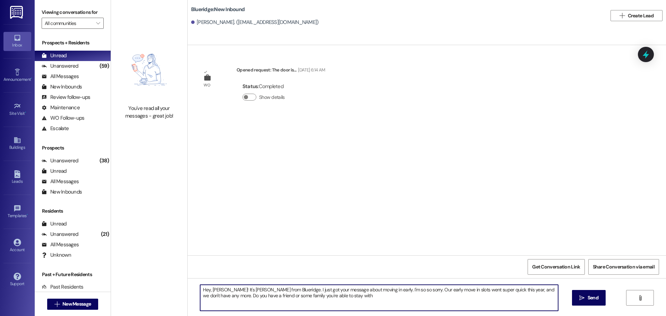
type textarea "Hey, Mason! It's Ian from Blueridge. I just got your message about moving in ea…"
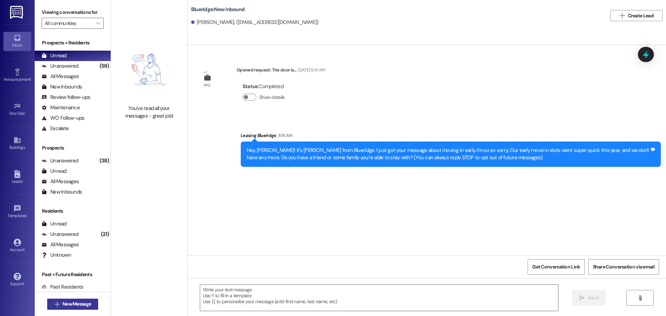
click at [92, 305] on button " New Message" at bounding box center [72, 304] width 51 height 11
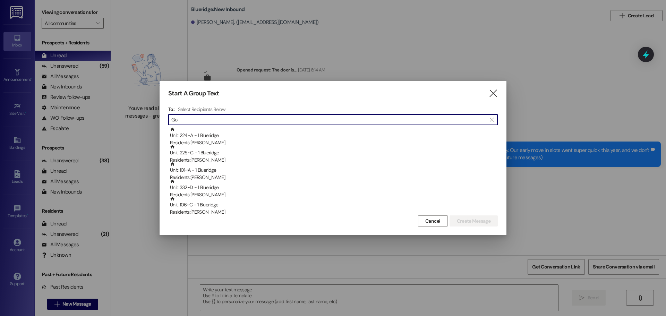
type input "G"
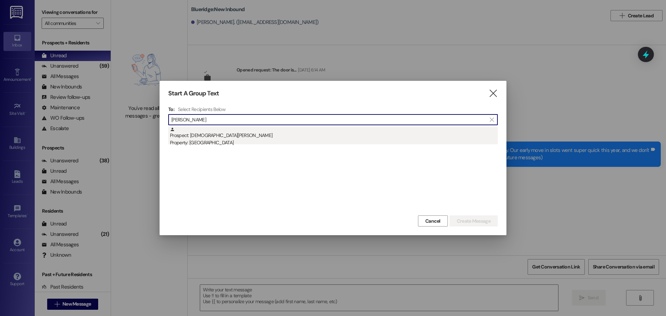
type input "horlacher"
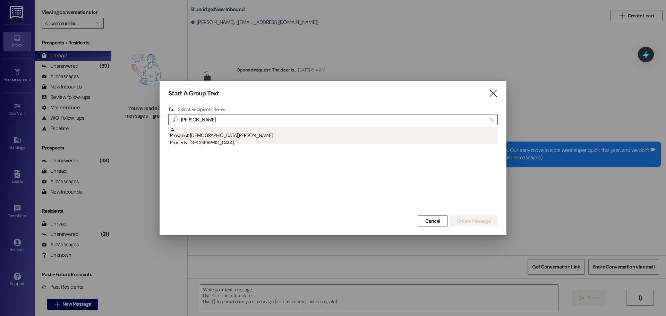
click at [316, 133] on div "Prospect: Christian HorLacher Property: Blueridge" at bounding box center [334, 137] width 328 height 20
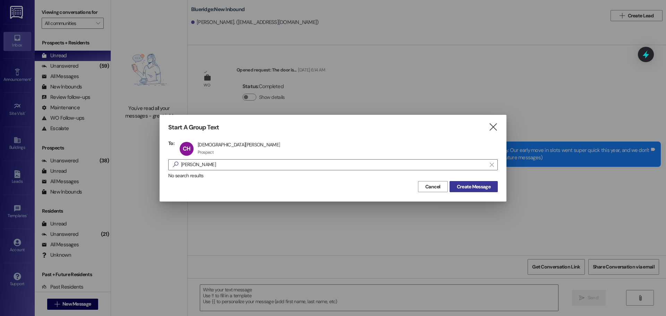
click at [466, 185] on span "Create Message" at bounding box center [474, 186] width 34 height 7
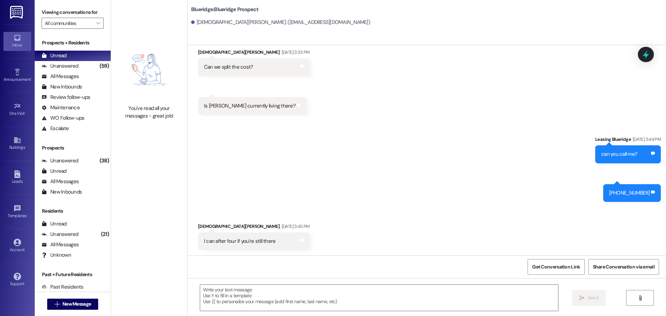
scroll to position [1569, 0]
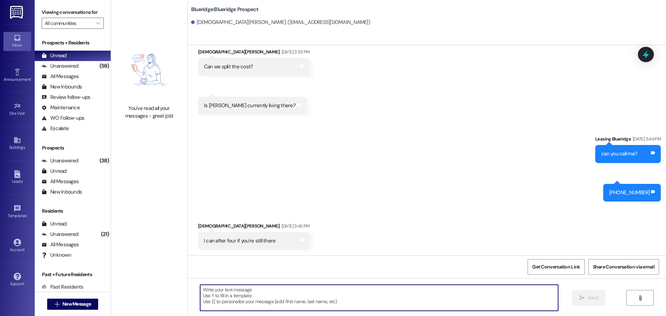
click at [428, 293] on textarea at bounding box center [379, 298] width 358 height 26
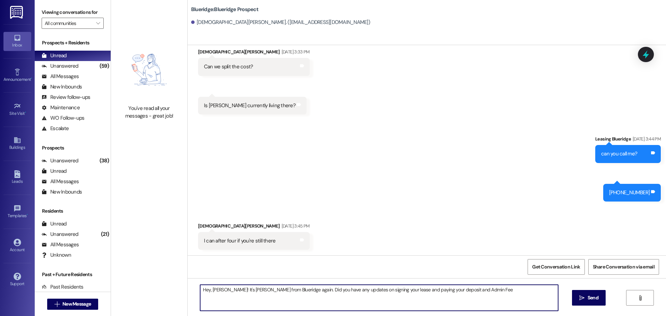
type textarea "Hey, Christian! It's Ian from Blueridge again. Did you have any updates on sign…"
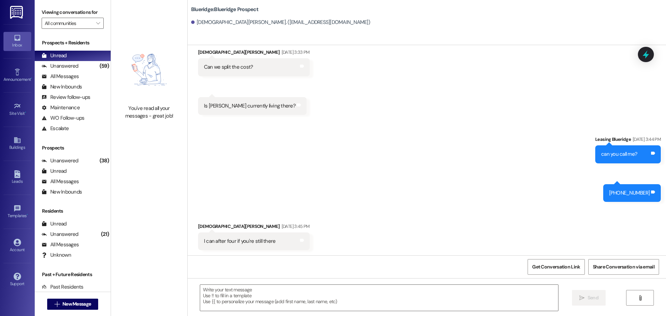
scroll to position [1617, 0]
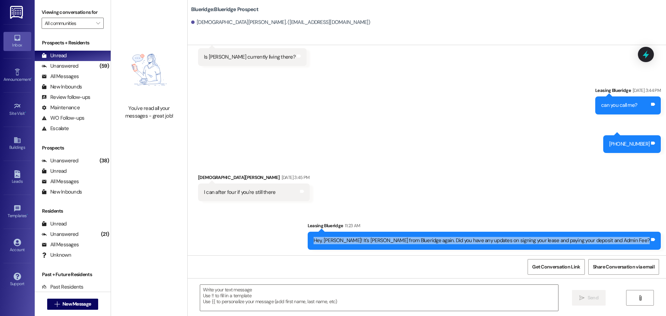
drag, startPoint x: 366, startPoint y: 239, endPoint x: 657, endPoint y: 233, distance: 291.1
click at [657, 233] on div "Hey, Christian! It's Ian from Blueridge again. Did you have any updates on sign…" at bounding box center [484, 241] width 353 height 18
copy div "Hey, Christian! It's Ian from Blueridge again. Did you have any updates on sign…"
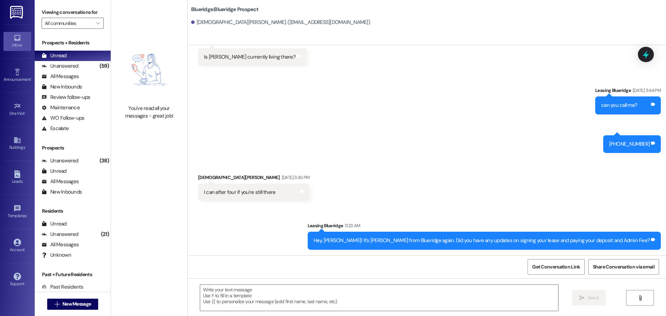
click at [535, 194] on div "Received via SMS Christian HorLacher Aug 13, 2025 at 3:45 PM I can after four i…" at bounding box center [427, 182] width 478 height 48
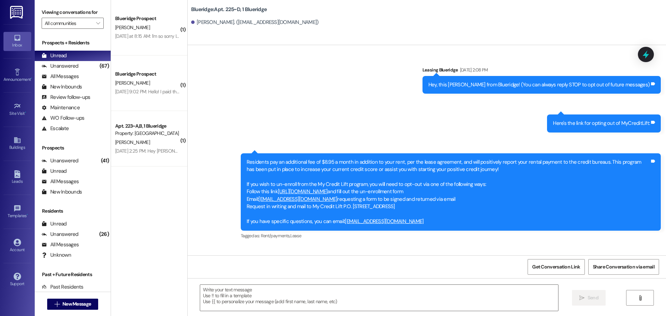
scroll to position [5477, 0]
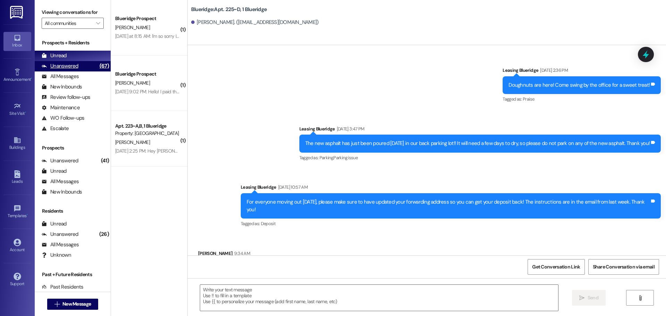
click at [85, 64] on div "Unanswered (67)" at bounding box center [73, 66] width 76 height 10
click at [86, 57] on div "Unread (0)" at bounding box center [73, 56] width 76 height 10
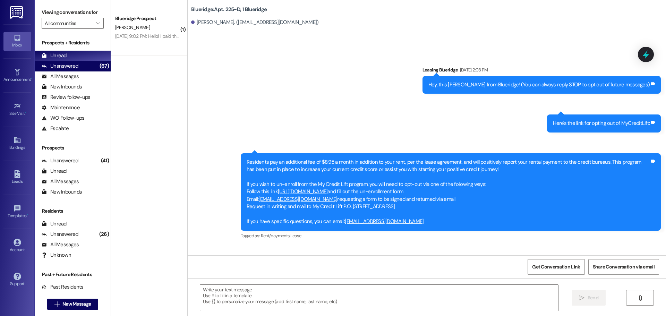
scroll to position [5526, 0]
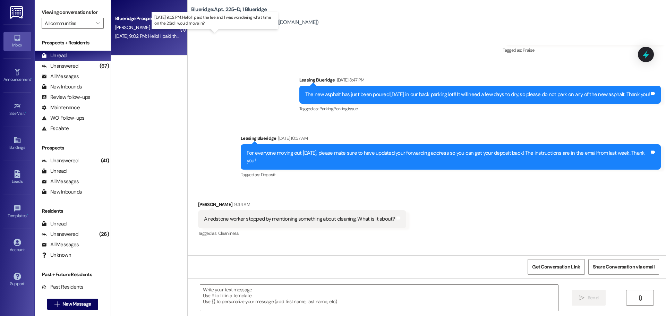
click at [159, 36] on div "Aug 16, 2025 at 9:02 PM: Hello! I paid the fee and I was wondering what time on…" at bounding box center [212, 36] width 195 height 6
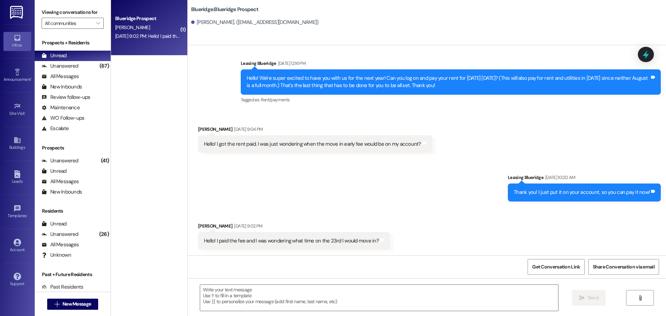
scroll to position [446, 0]
click at [468, 304] on textarea at bounding box center [379, 298] width 358 height 26
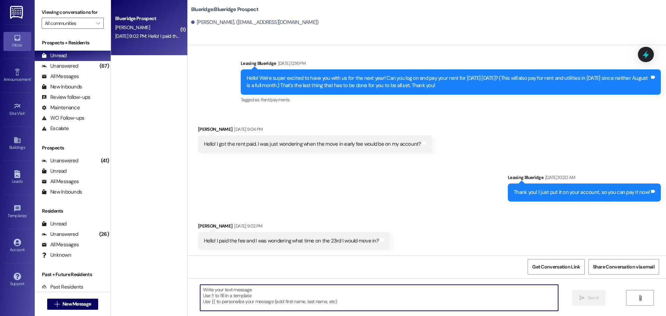
click at [379, 301] on textarea at bounding box center [379, 298] width 358 height 26
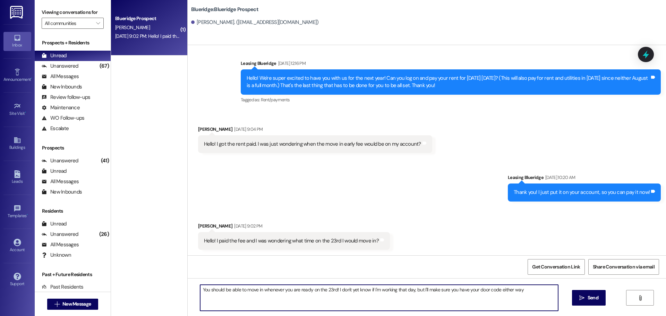
type textarea "You should be able to move in whenever you are ready on the 23rd! I don't yet k…"
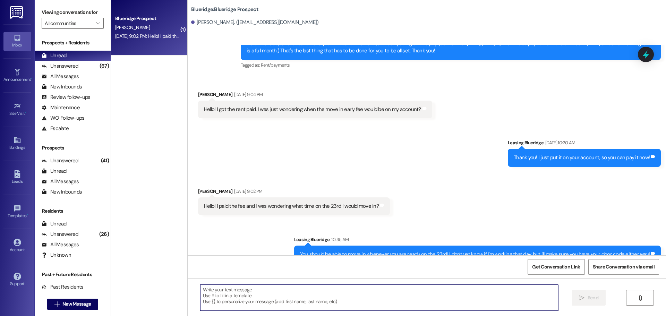
scroll to position [495, 0]
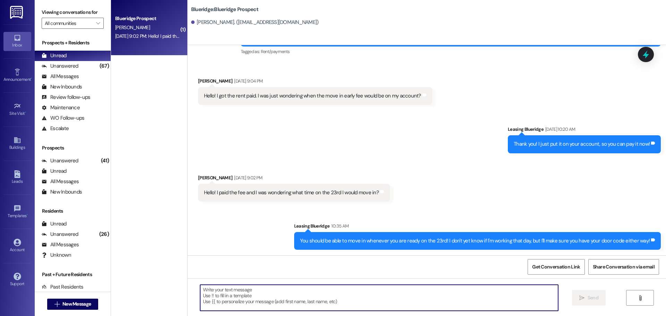
click at [470, 172] on div "Received via SMS Mariah Flores Aug 16, 2025 at 9:02 PM Hello! I paid the fee an…" at bounding box center [427, 183] width 478 height 48
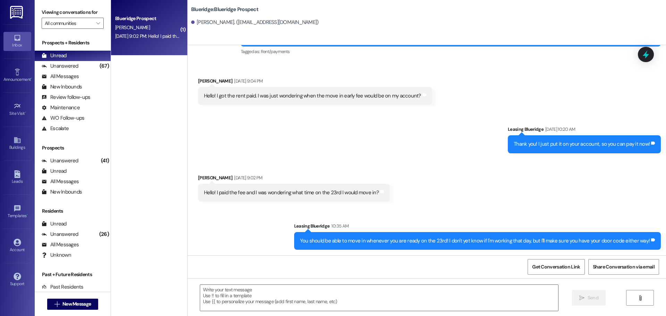
click at [470, 172] on div "Received via SMS Mariah Flores Aug 16, 2025 at 9:02 PM Hello! I paid the fee an…" at bounding box center [427, 183] width 478 height 48
click at [421, 182] on div "Received via SMS Mariah Flores Aug 16, 2025 at 9:02 PM Hello! I paid the fee an…" at bounding box center [427, 183] width 478 height 48
click at [84, 65] on div "Unanswered (64)" at bounding box center [73, 66] width 76 height 10
click at [86, 57] on div "Unread (0)" at bounding box center [73, 56] width 76 height 10
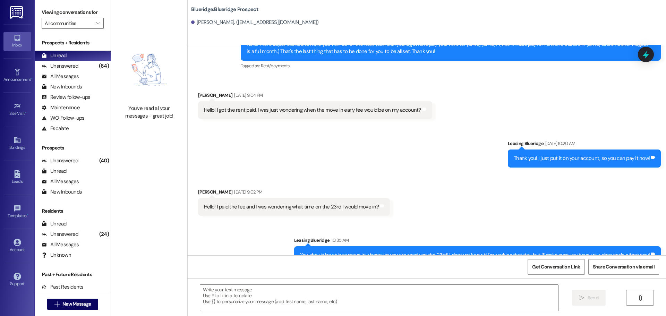
scroll to position [505, 0]
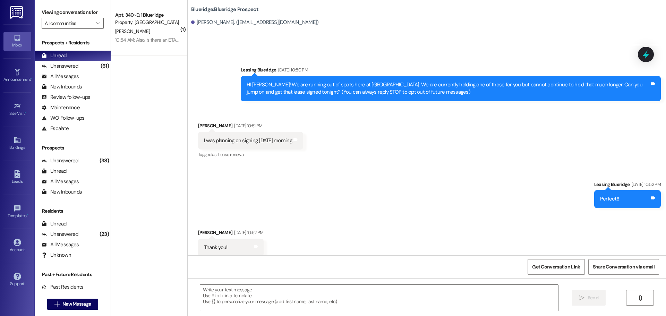
scroll to position [505, 0]
